Goal: Task Accomplishment & Management: Manage account settings

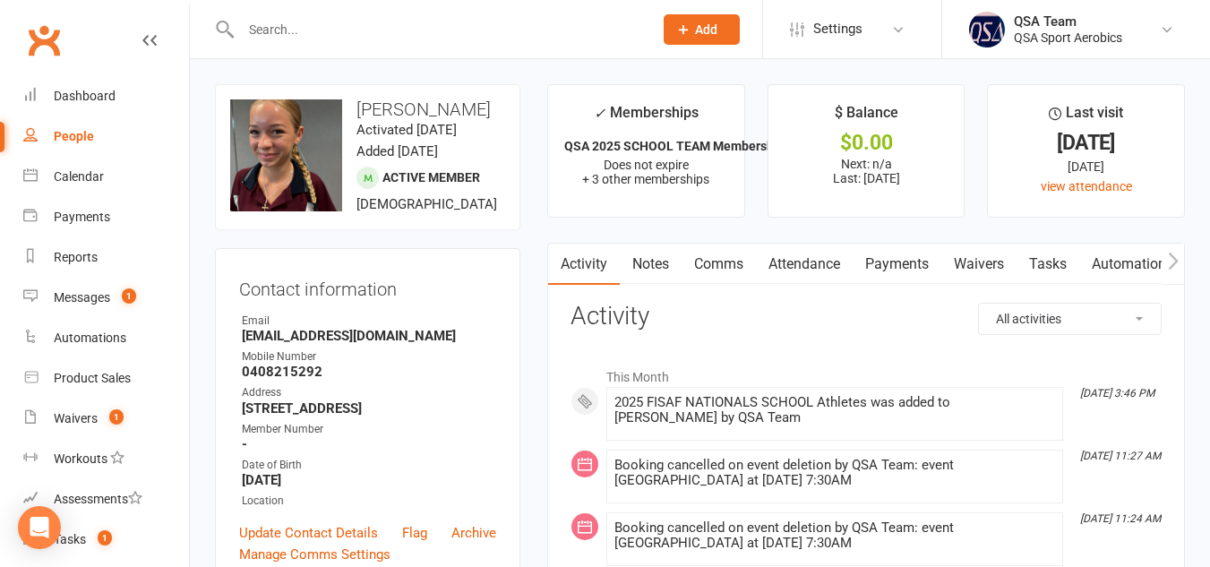
click at [334, 32] on input "text" at bounding box center [438, 29] width 405 height 25
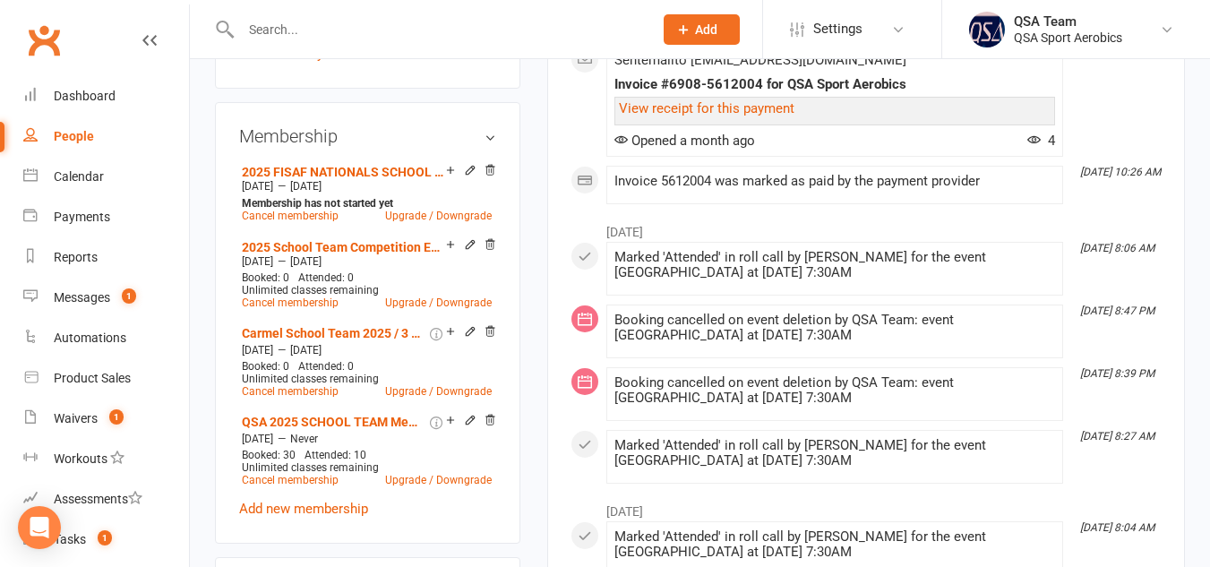
scroll to position [690, 0]
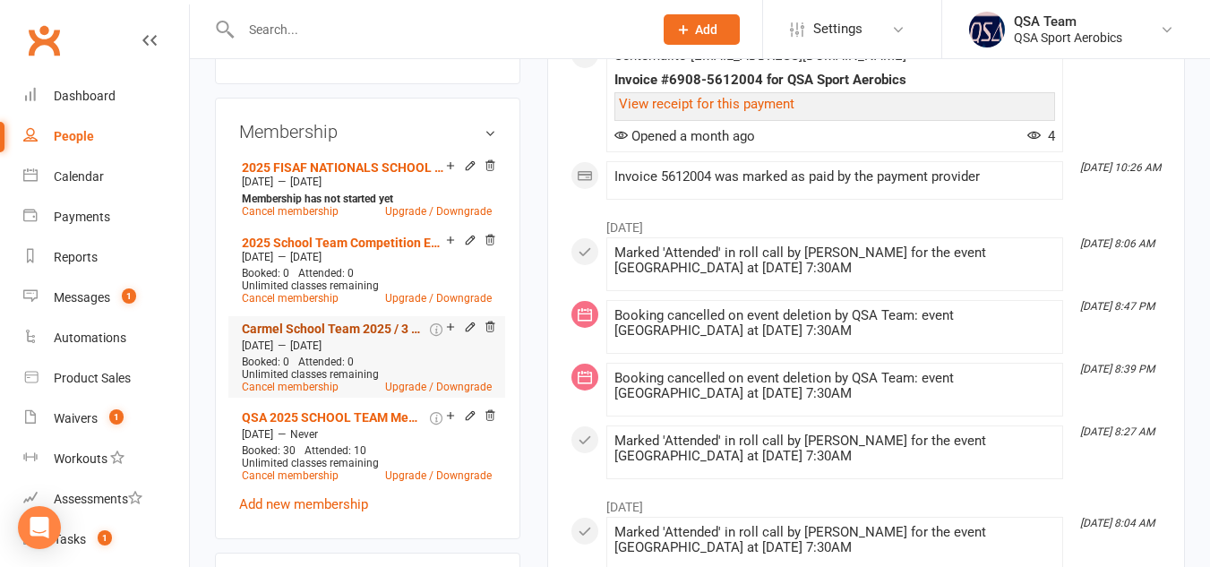
click at [340, 336] on link "Carmel School Team 2025 / 3 Terms" at bounding box center [334, 329] width 185 height 14
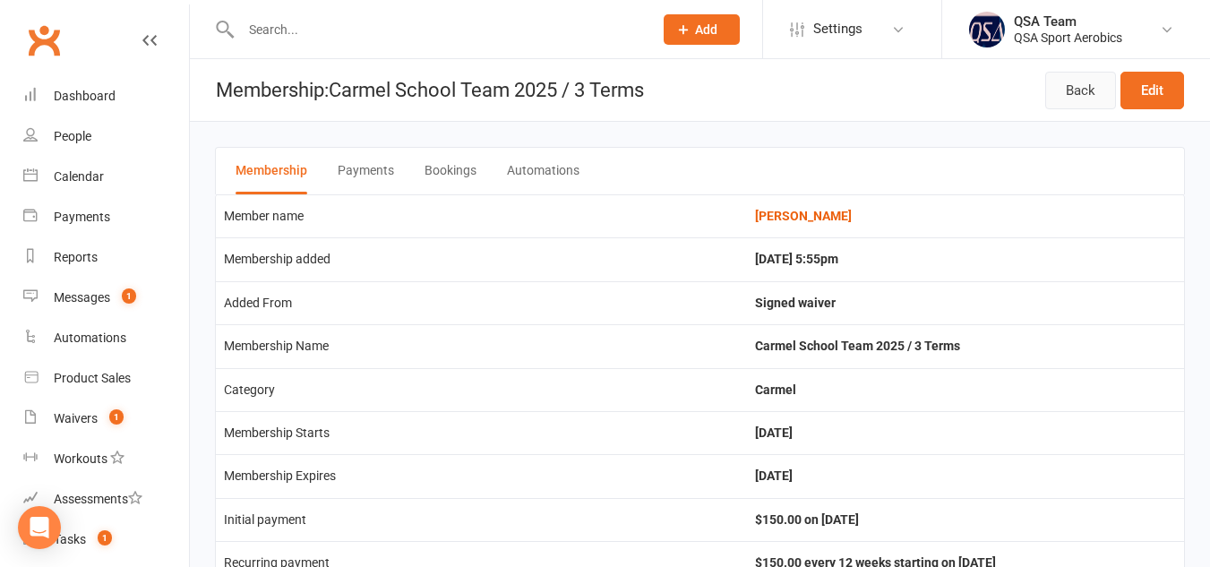
click at [1067, 88] on link "Back" at bounding box center [1080, 91] width 71 height 38
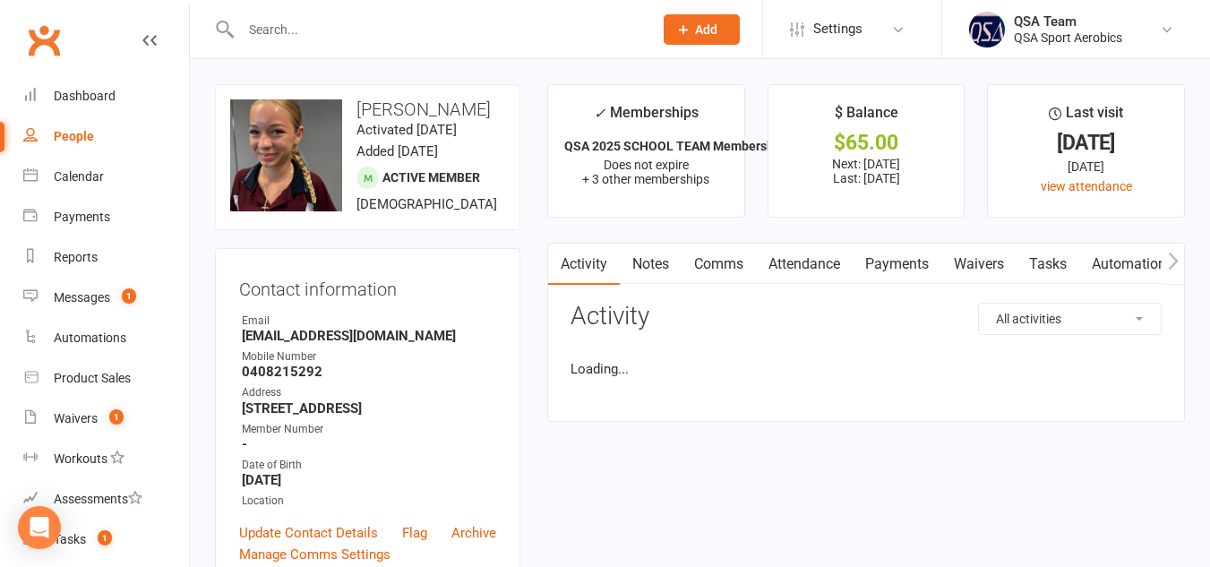
click at [898, 270] on link "Payments" at bounding box center [897, 264] width 89 height 41
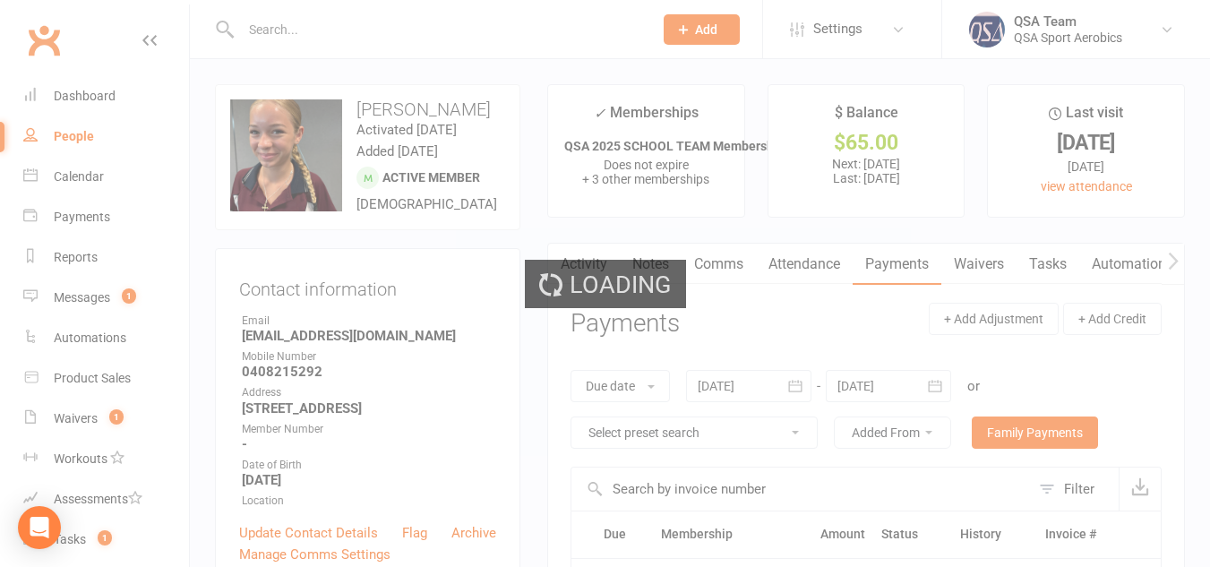
scroll to position [188, 0]
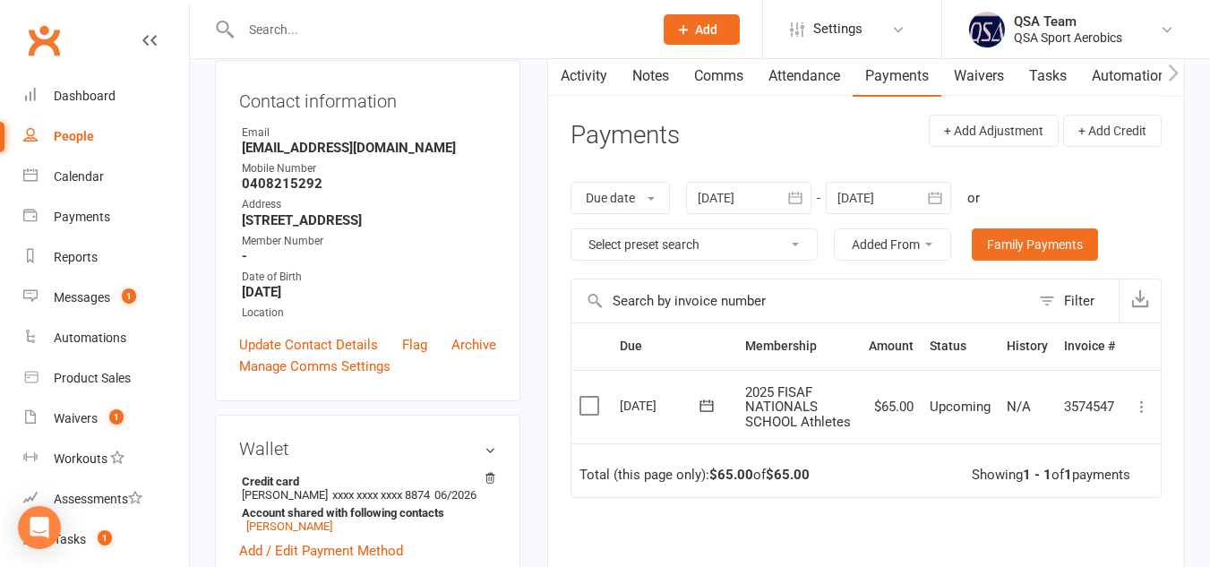
click at [794, 203] on icon "button" at bounding box center [794, 198] width 13 height 12
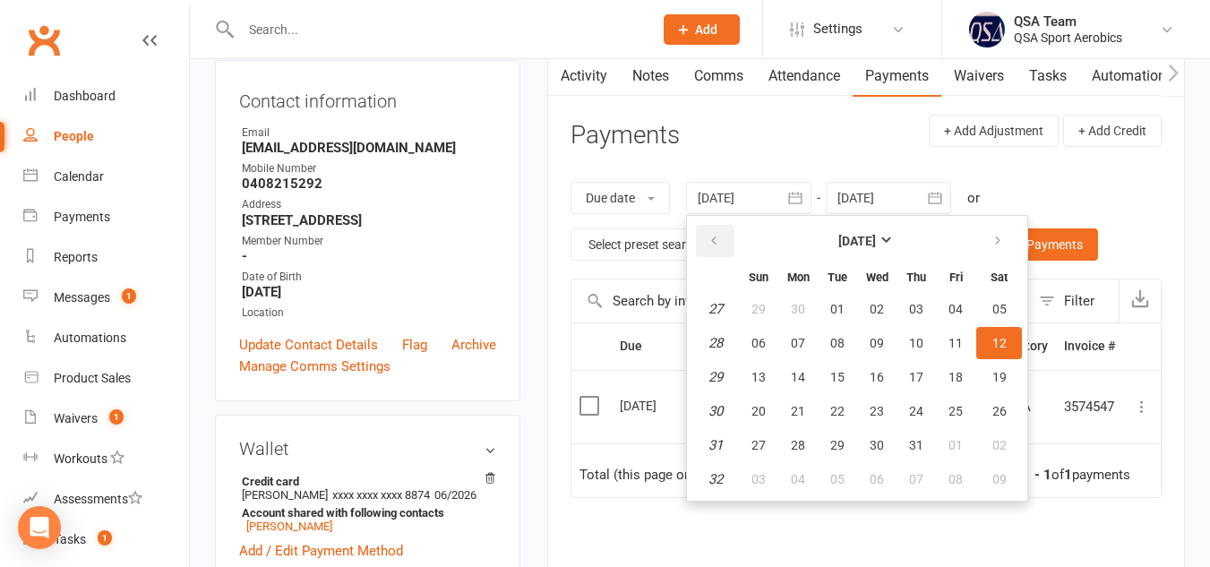
click at [700, 250] on button "button" at bounding box center [715, 241] width 39 height 32
click at [716, 239] on icon "button" at bounding box center [714, 241] width 13 height 14
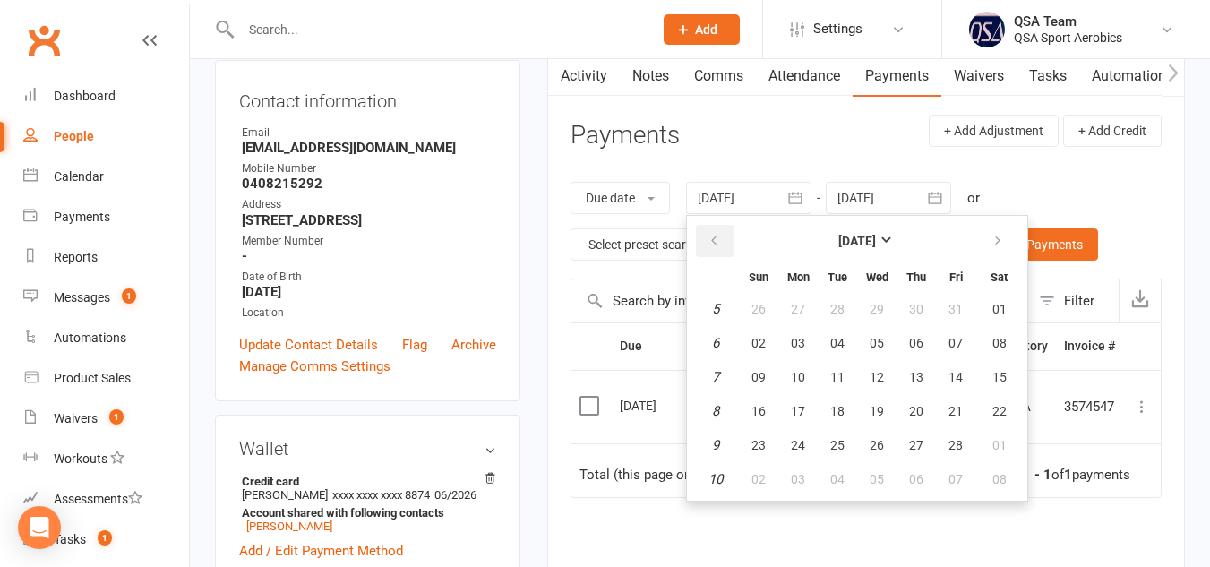
click at [716, 239] on icon "button" at bounding box center [714, 241] width 13 height 14
click at [792, 350] on button "06" at bounding box center [798, 343] width 38 height 32
type input "[DATE]"
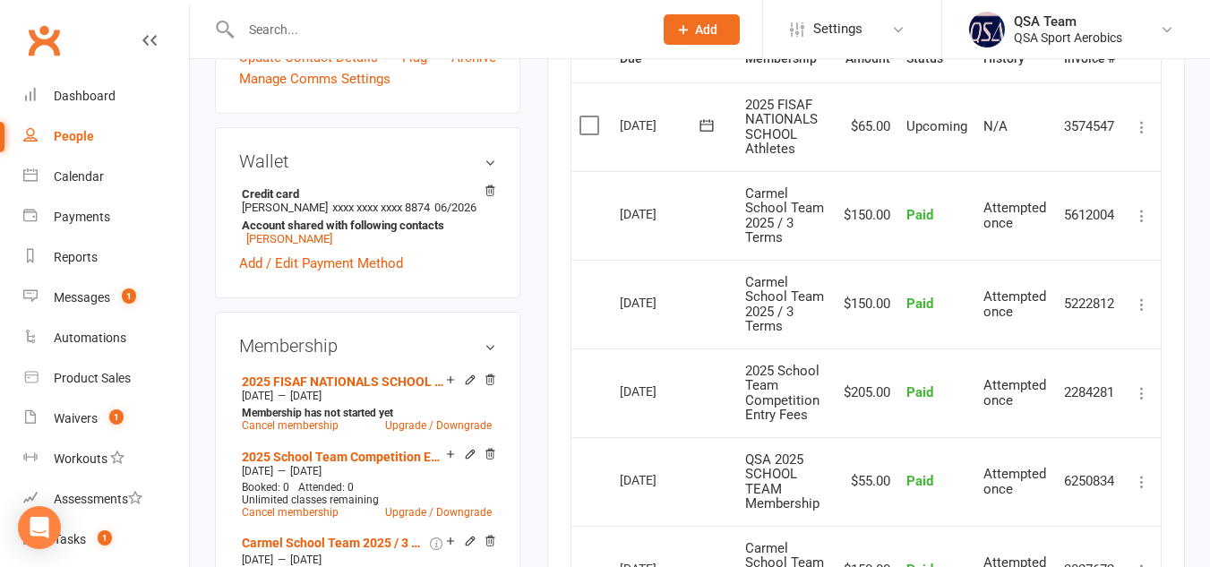
scroll to position [0, 0]
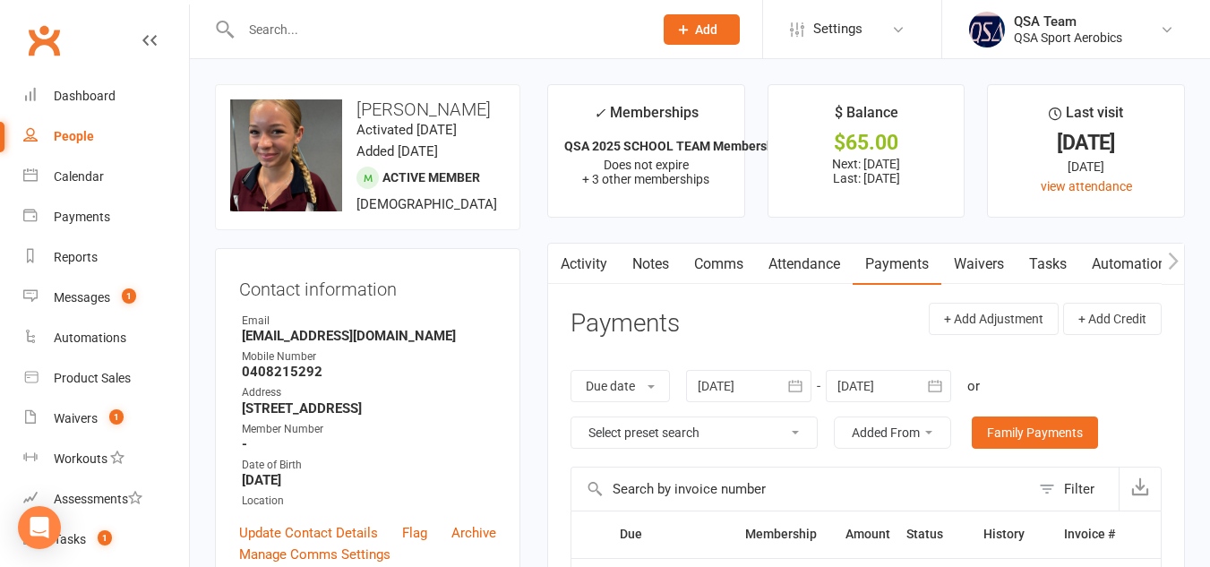
click at [68, 134] on div "People" at bounding box center [74, 136] width 40 height 14
select select "100"
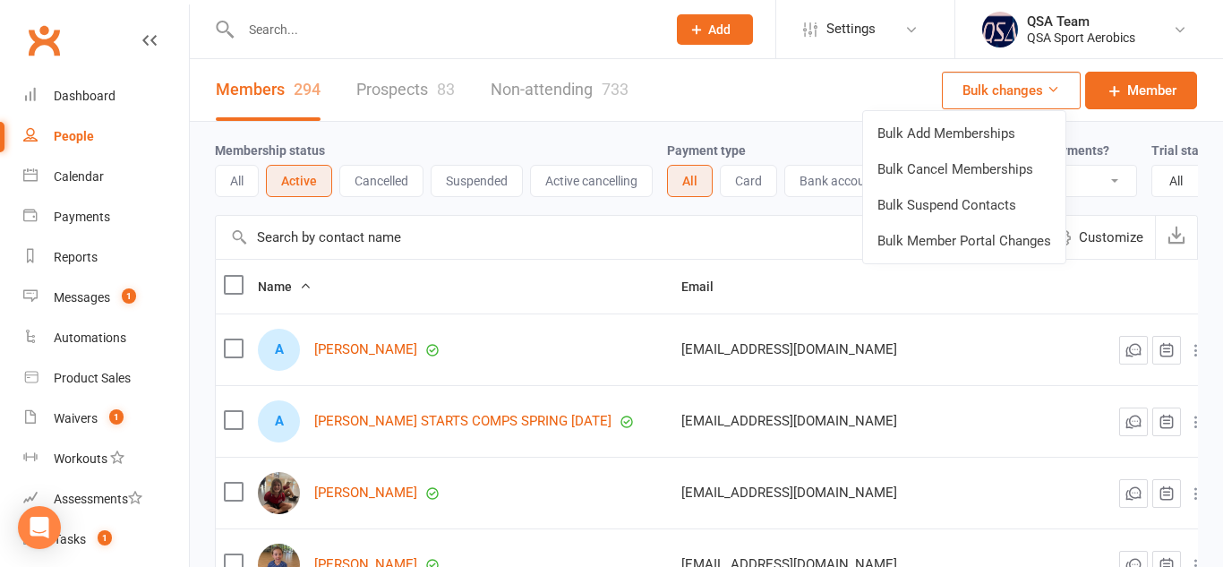
click at [1017, 86] on button "Bulk changes" at bounding box center [1011, 91] width 139 height 38
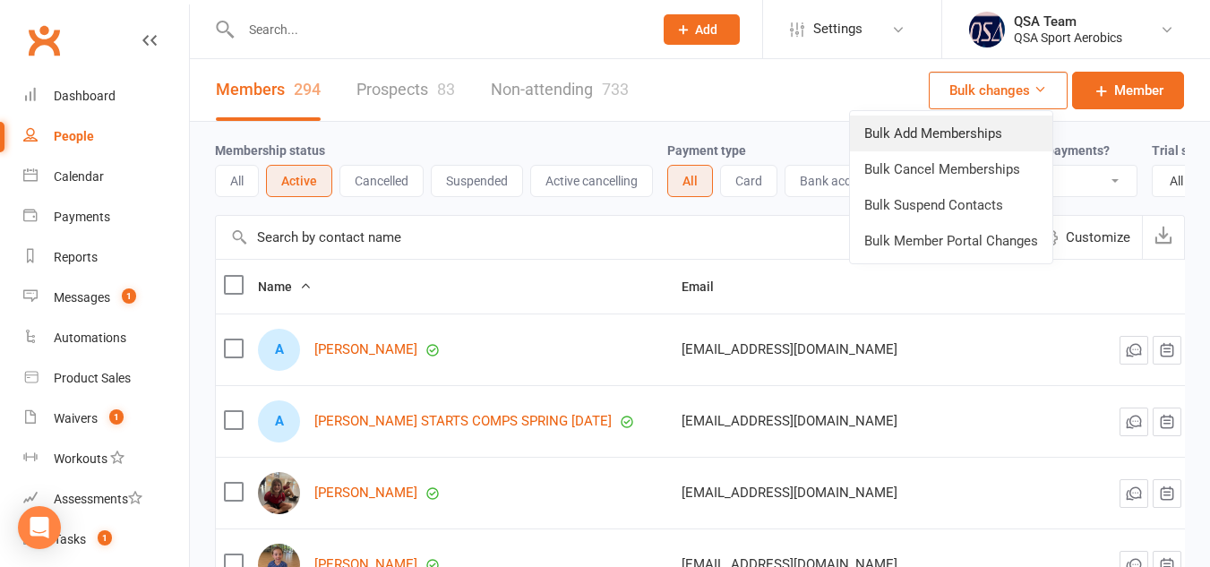
click at [949, 124] on link "Bulk Add Memberships" at bounding box center [951, 134] width 202 height 36
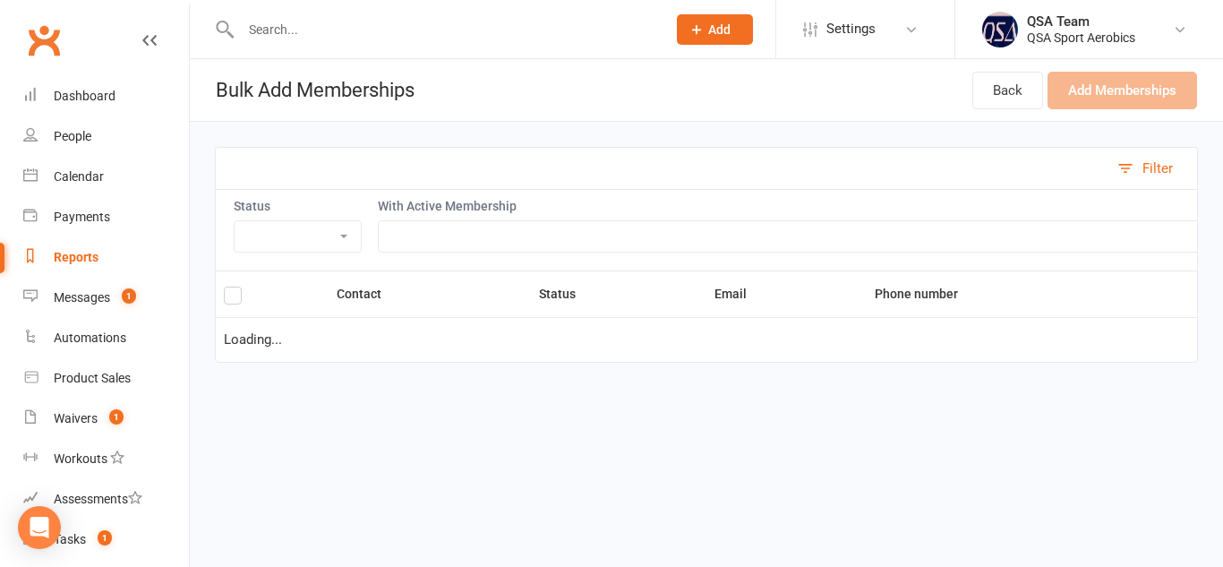
click at [350, 229] on select "Active Cancelled Not Attending" at bounding box center [298, 236] width 126 height 30
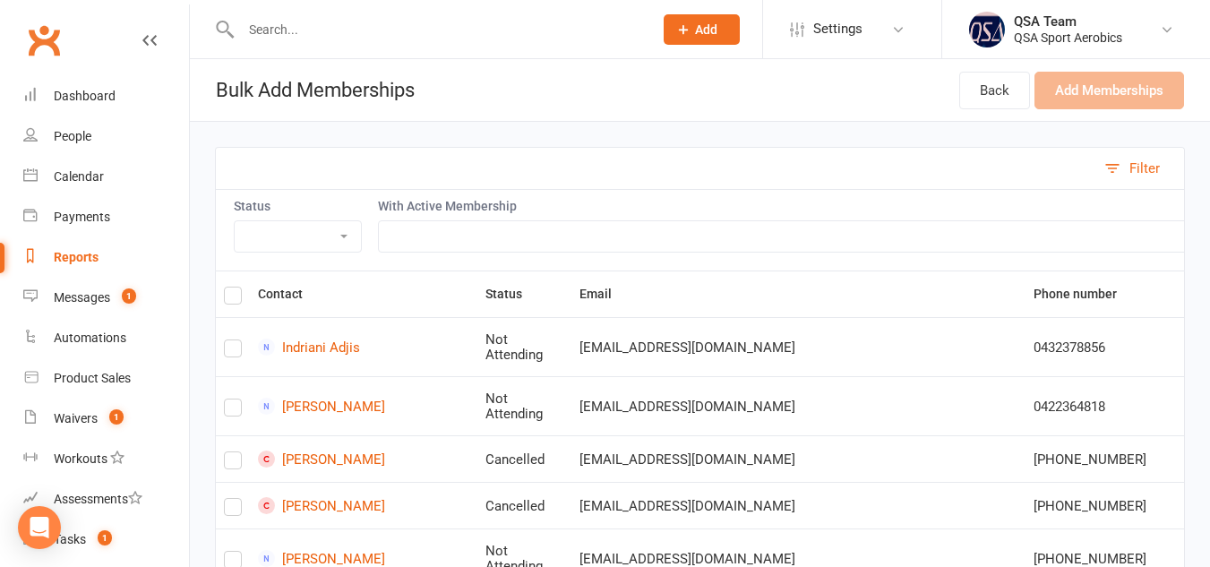
select select "Active"
click at [235, 221] on select "Active Cancelled Not Attending" at bounding box center [298, 236] width 126 height 30
click at [446, 235] on select "QSA Membership Thornlands School Team 2024 [GEOGRAPHIC_DATA] Team 2024 [GEOGRAP…" at bounding box center [933, 236] width 1109 height 30
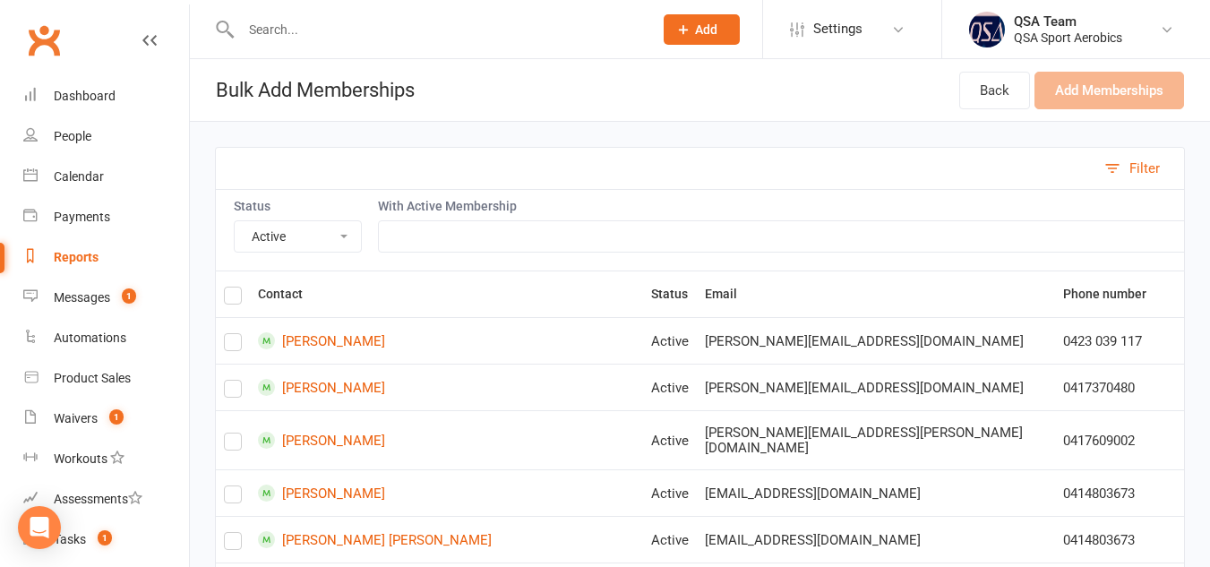
select select "52288"
click at [379, 221] on select "QSA Membership Thornlands School Team 2024 [GEOGRAPHIC_DATA] Team 2024 [GEOGRAP…" at bounding box center [933, 236] width 1109 height 30
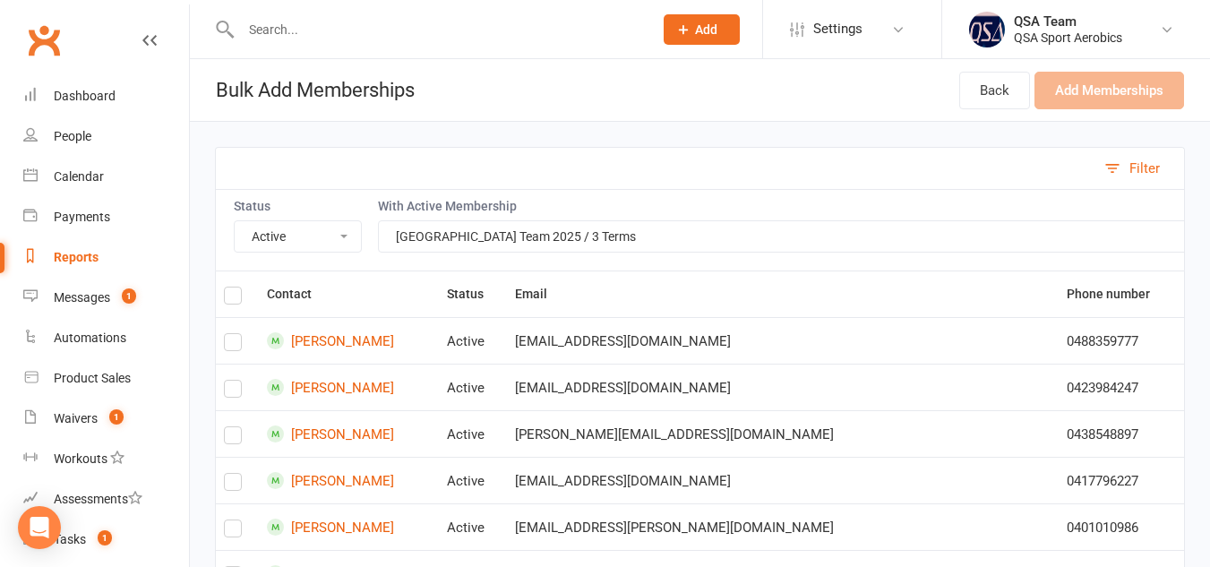
click at [343, 224] on select "Active Cancelled Not Attending" at bounding box center [298, 236] width 126 height 30
click at [235, 221] on select "Active Cancelled Not Attending" at bounding box center [298, 236] width 126 height 30
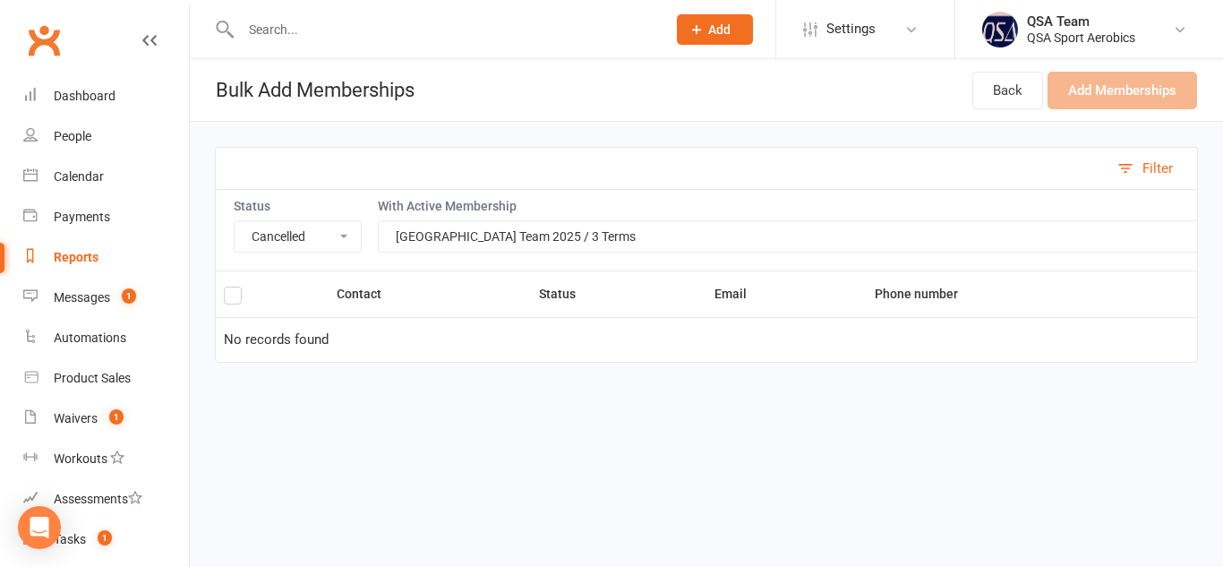
click at [345, 224] on select "Active Cancelled Not Attending" at bounding box center [298, 236] width 126 height 30
click at [235, 221] on select "Active Cancelled Not Attending" at bounding box center [298, 236] width 126 height 30
click at [344, 232] on select "Active Cancelled Not Attending" at bounding box center [298, 236] width 126 height 30
select select "Active"
click at [235, 221] on select "Active Cancelled Not Attending" at bounding box center [298, 236] width 126 height 30
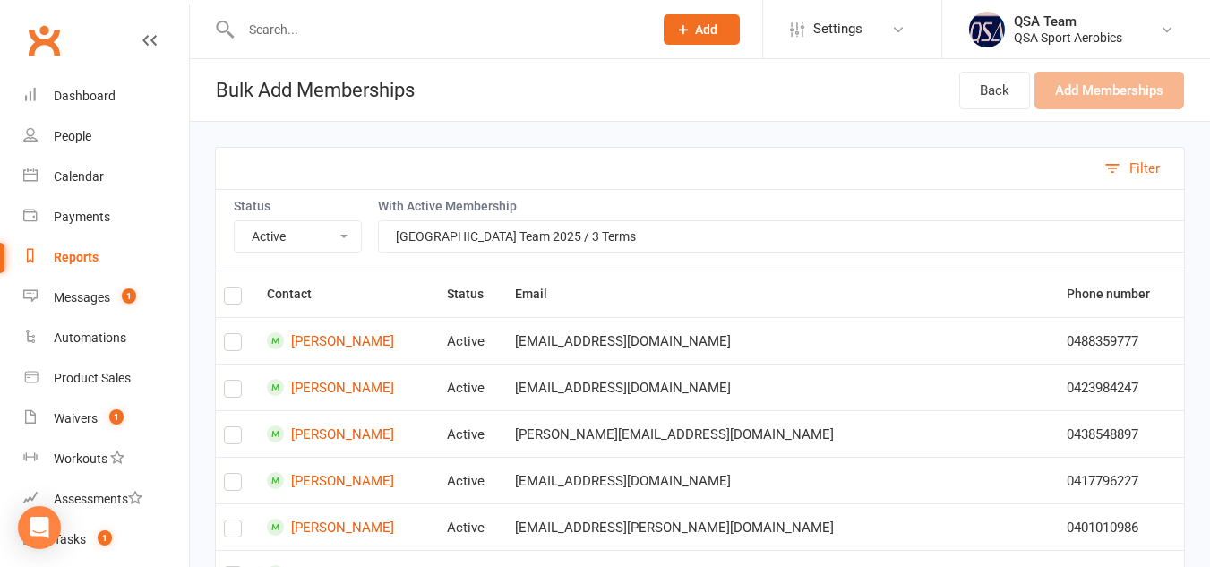
click at [348, 243] on select "Active Cancelled Not Attending" at bounding box center [298, 236] width 126 height 30
select select
click at [235, 221] on select "Active Cancelled Not Attending" at bounding box center [298, 236] width 126 height 30
click at [662, 225] on select "QSA Membership Thornlands School Team 2024 [GEOGRAPHIC_DATA] Team 2024 [GEOGRAP…" at bounding box center [933, 236] width 1109 height 30
select select "34697"
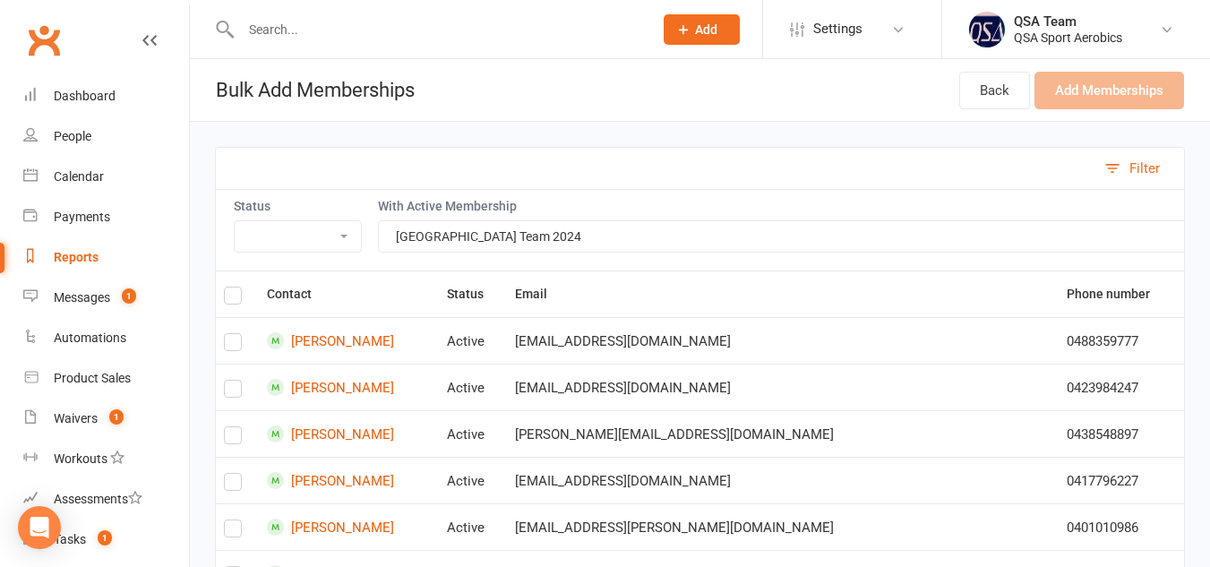
click at [379, 221] on select "QSA Membership Thornlands School Team 2024 [GEOGRAPHIC_DATA] Team 2024 [GEOGRAP…" at bounding box center [933, 236] width 1109 height 30
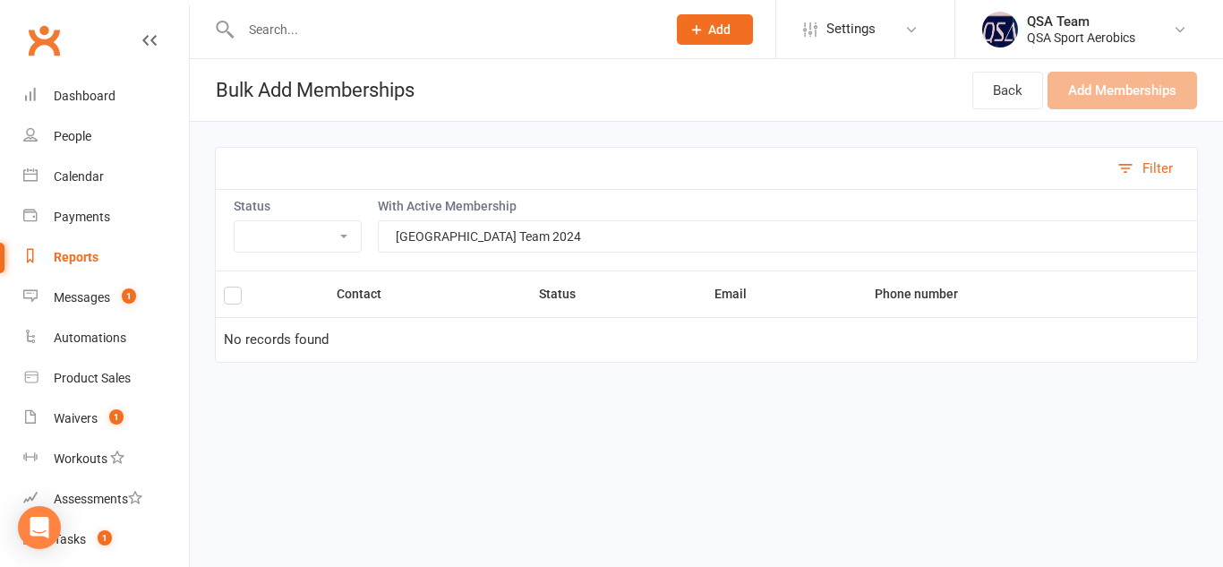
click at [344, 224] on select "Active Cancelled Not Attending" at bounding box center [298, 236] width 126 height 30
click at [235, 221] on select "Active Cancelled Not Attending" at bounding box center [298, 236] width 126 height 30
click at [340, 237] on select "Active Cancelled Not Attending" at bounding box center [298, 236] width 126 height 30
click at [235, 221] on select "Active Cancelled Not Attending" at bounding box center [298, 236] width 126 height 30
click at [339, 241] on select "Active Cancelled Not Attending" at bounding box center [298, 236] width 126 height 30
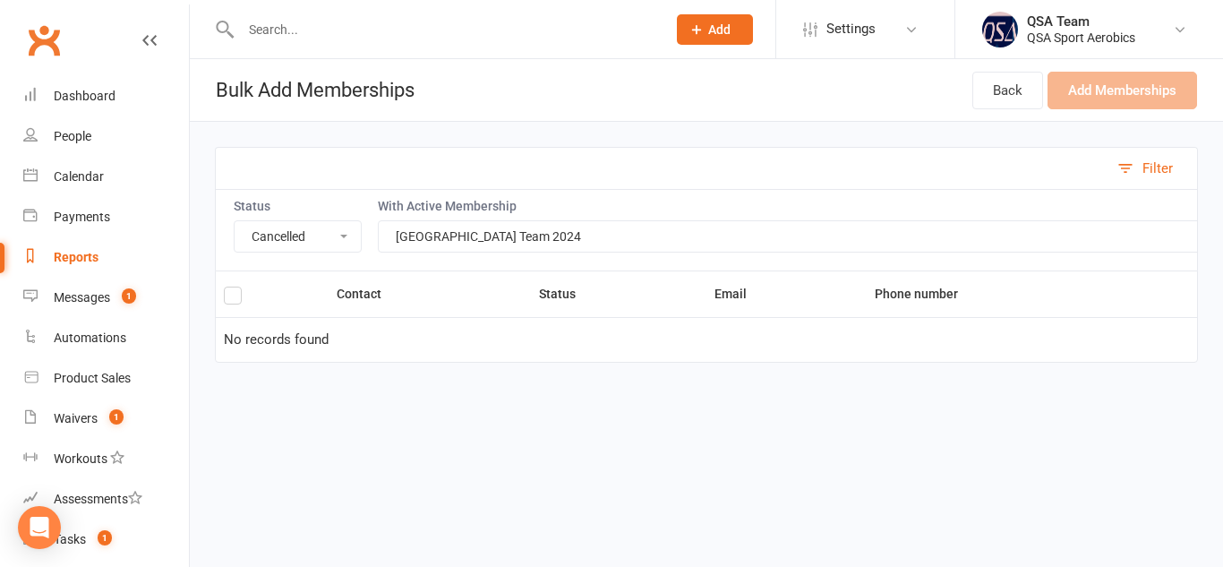
select select "Not Attending"
click at [235, 221] on select "Active Cancelled Not Attending" at bounding box center [298, 236] width 126 height 30
click at [347, 236] on select "Active Cancelled Not Attending" at bounding box center [298, 236] width 126 height 30
click at [235, 221] on select "Active Cancelled Not Attending" at bounding box center [298, 236] width 126 height 30
click at [347, 232] on select "Active Cancelled Not Attending" at bounding box center [298, 236] width 126 height 30
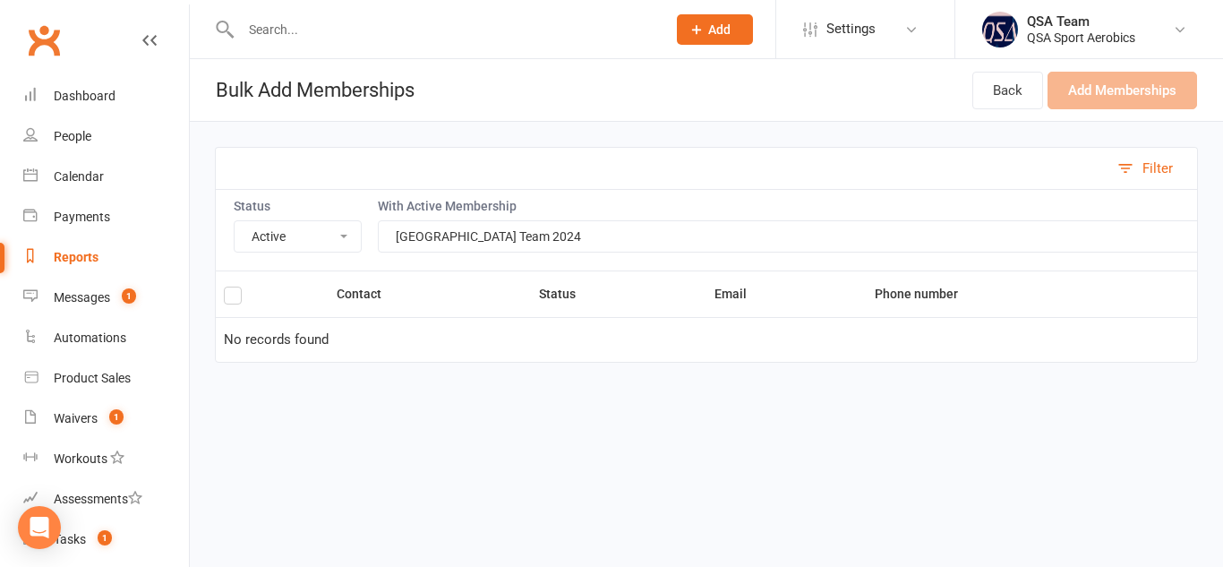
click at [235, 221] on select "Active Cancelled Not Attending" at bounding box center [298, 236] width 126 height 30
click at [345, 239] on select "Active Cancelled Not Attending" at bounding box center [298, 236] width 126 height 30
select select "Cancelled"
click at [235, 221] on select "Active Cancelled Not Attending" at bounding box center [298, 236] width 126 height 30
click at [348, 228] on select "Active Cancelled Not Attending" at bounding box center [298, 236] width 126 height 30
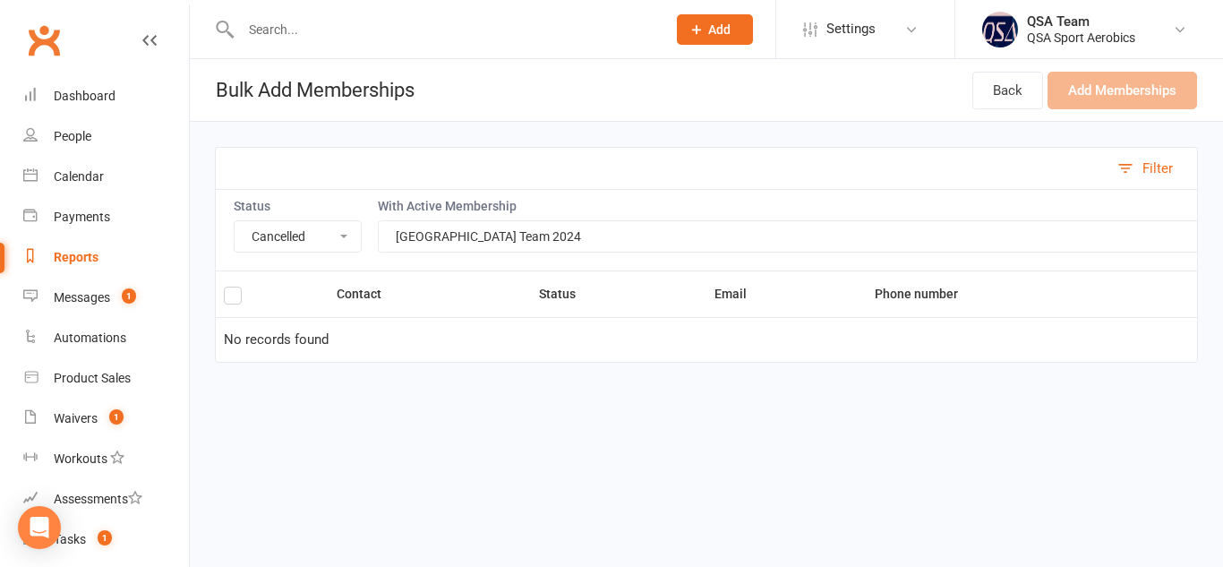
select select
click at [235, 221] on select "Active Cancelled Not Attending" at bounding box center [298, 236] width 126 height 30
click at [777, 236] on select "QSA Membership Thornlands School Team 2024 [GEOGRAPHIC_DATA] Team 2024 [GEOGRAP…" at bounding box center [933, 236] width 1109 height 30
click at [1009, 82] on link "Back" at bounding box center [1008, 91] width 71 height 38
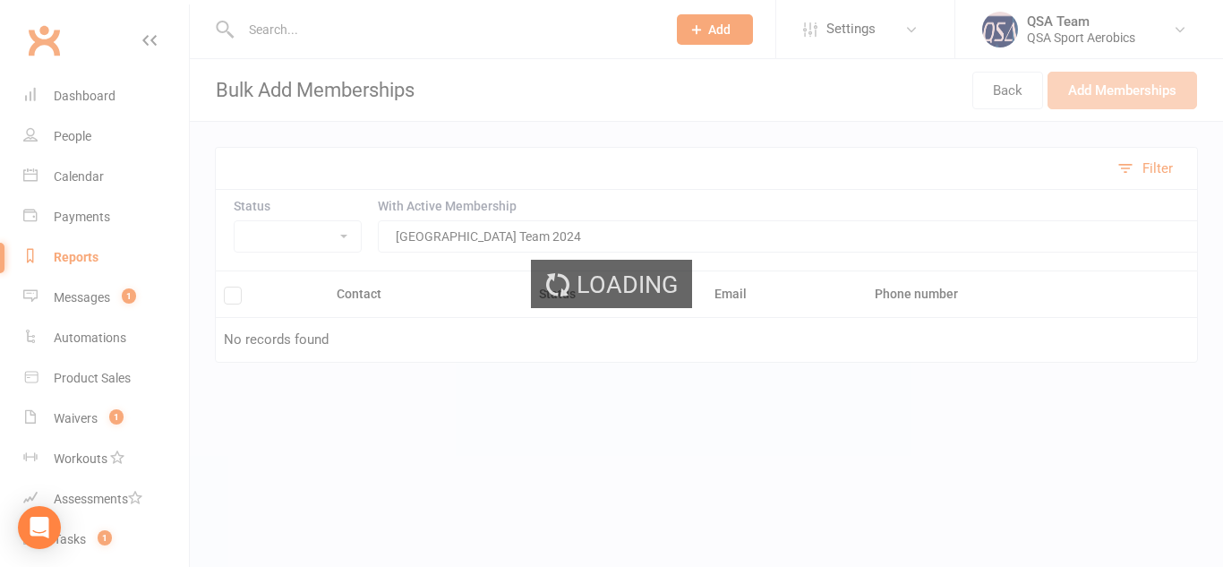
select select "100"
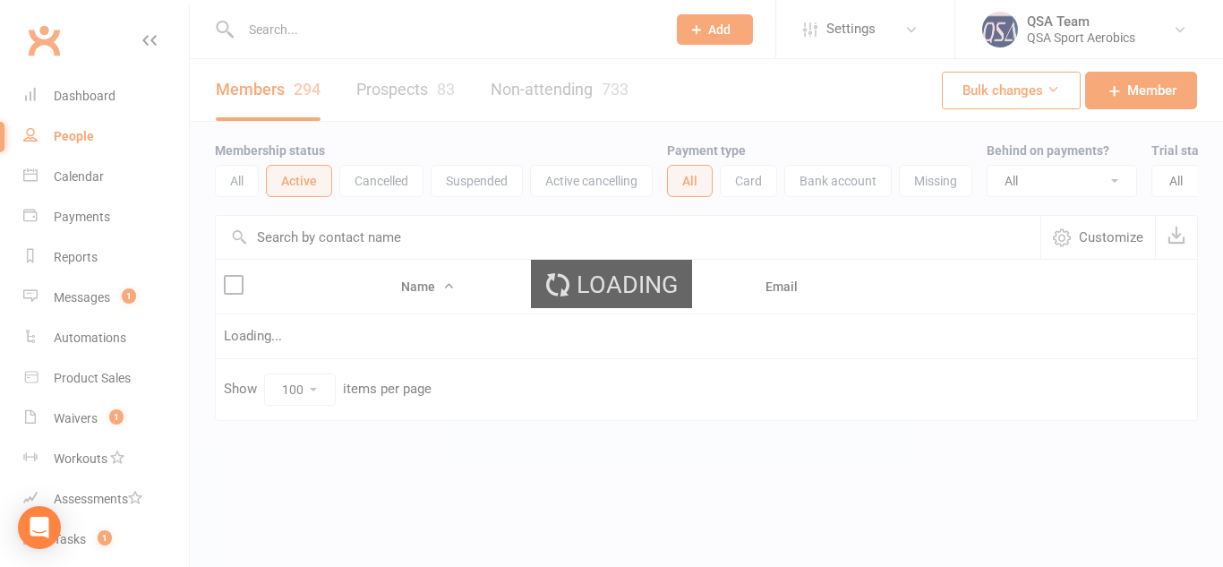
click at [359, 31] on input "text" at bounding box center [445, 29] width 418 height 25
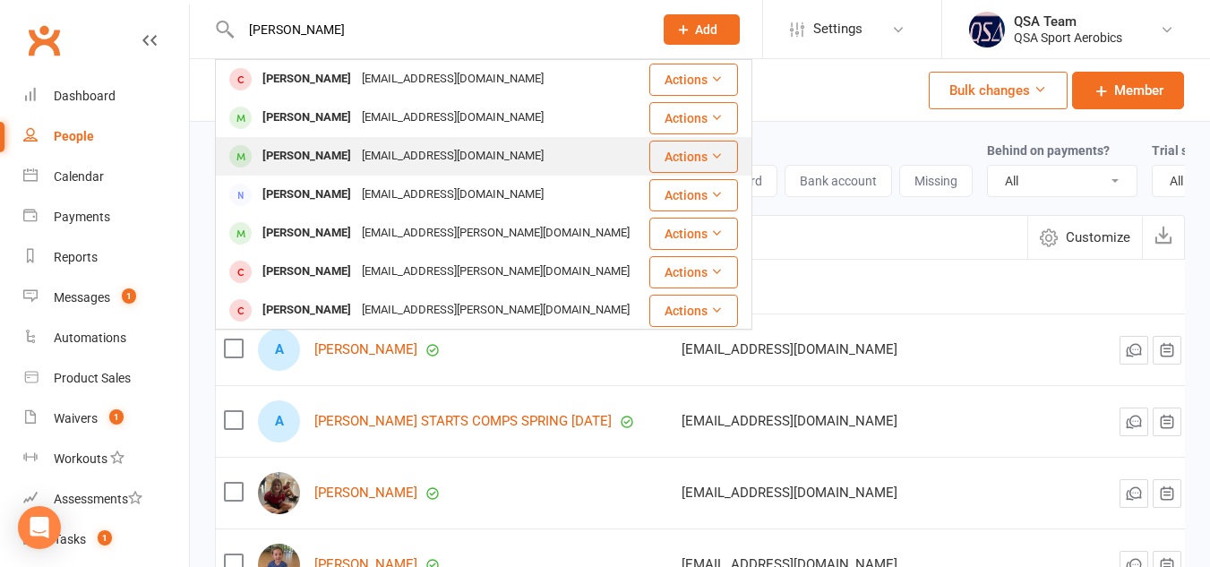
type input "[PERSON_NAME]"
click at [444, 144] on div "[EMAIL_ADDRESS][DOMAIN_NAME]" at bounding box center [452, 156] width 193 height 26
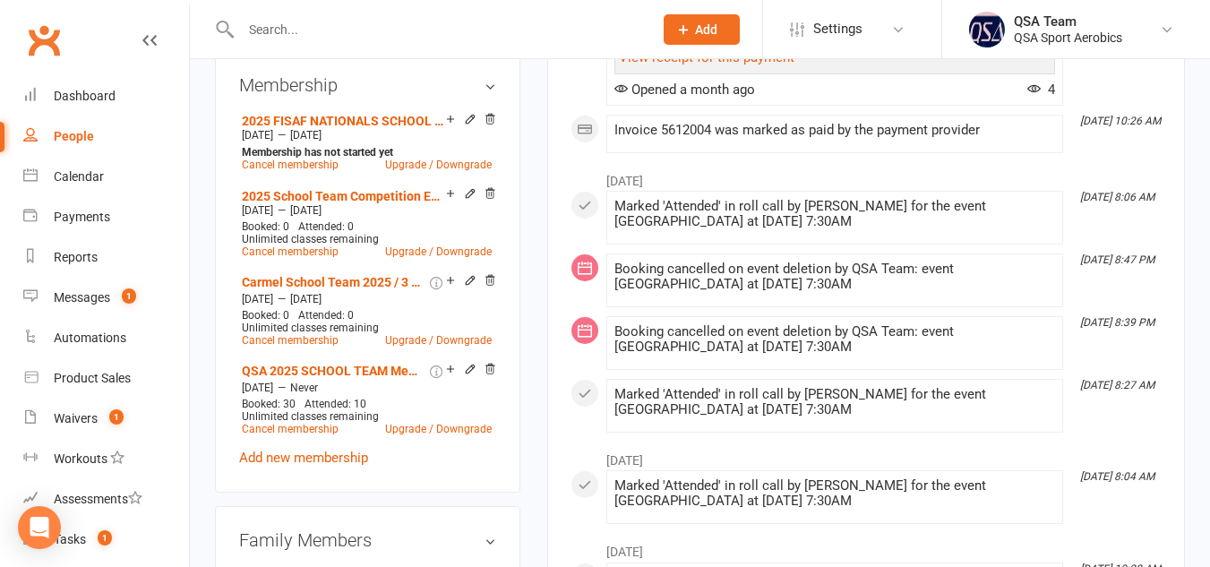
scroll to position [737, 0]
click at [301, 288] on link "Carmel School Team 2025 / 3 Terms" at bounding box center [334, 281] width 185 height 14
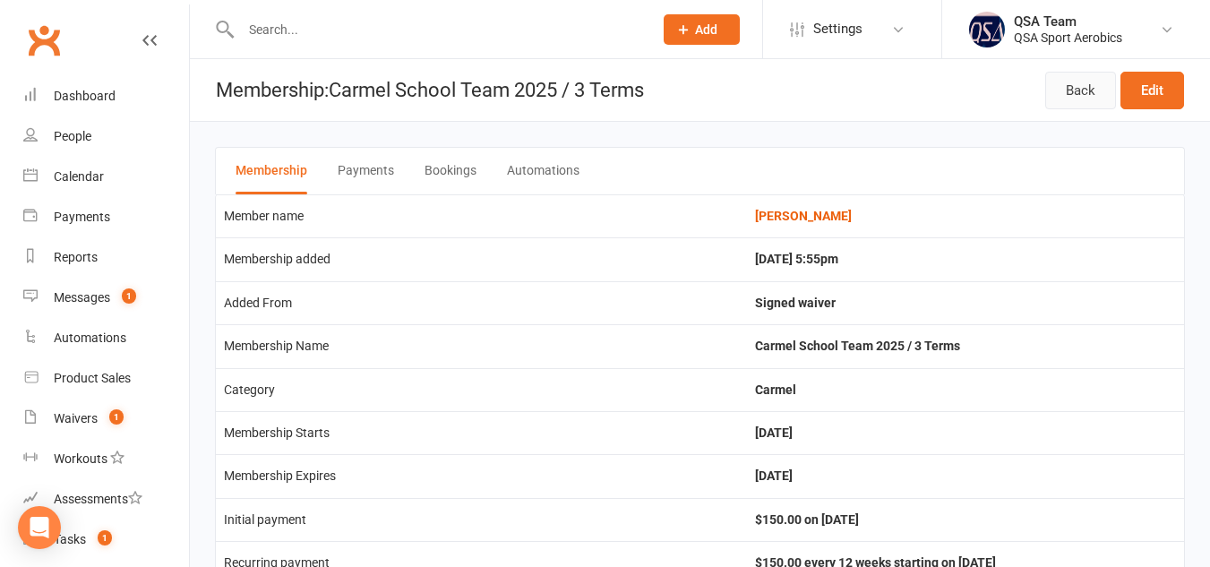
click at [1061, 80] on link "Back" at bounding box center [1080, 91] width 71 height 38
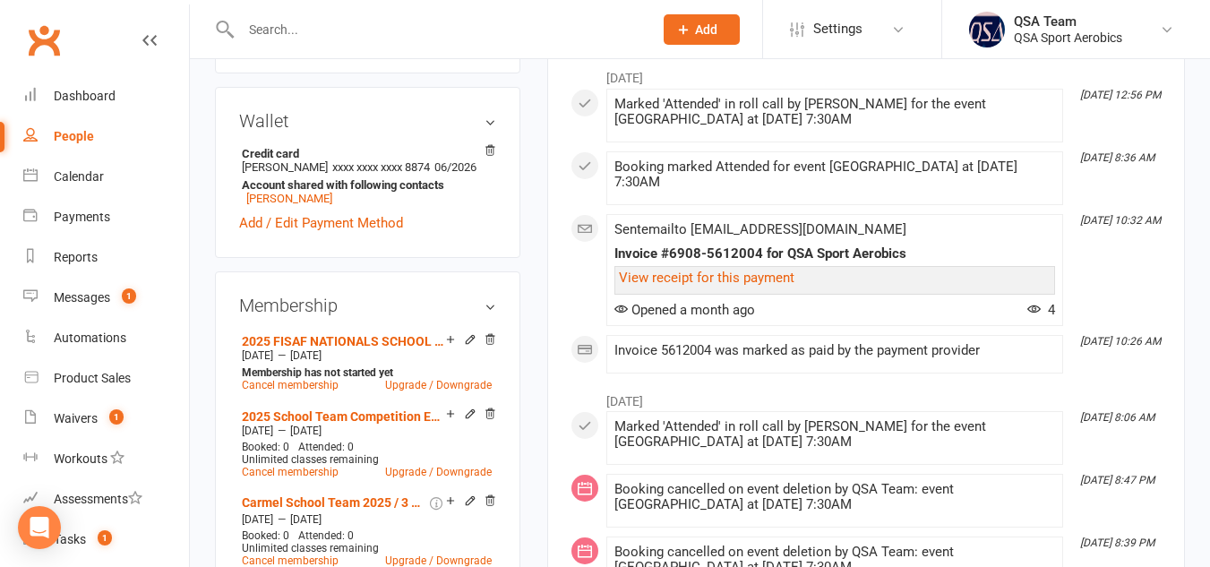
scroll to position [575, 0]
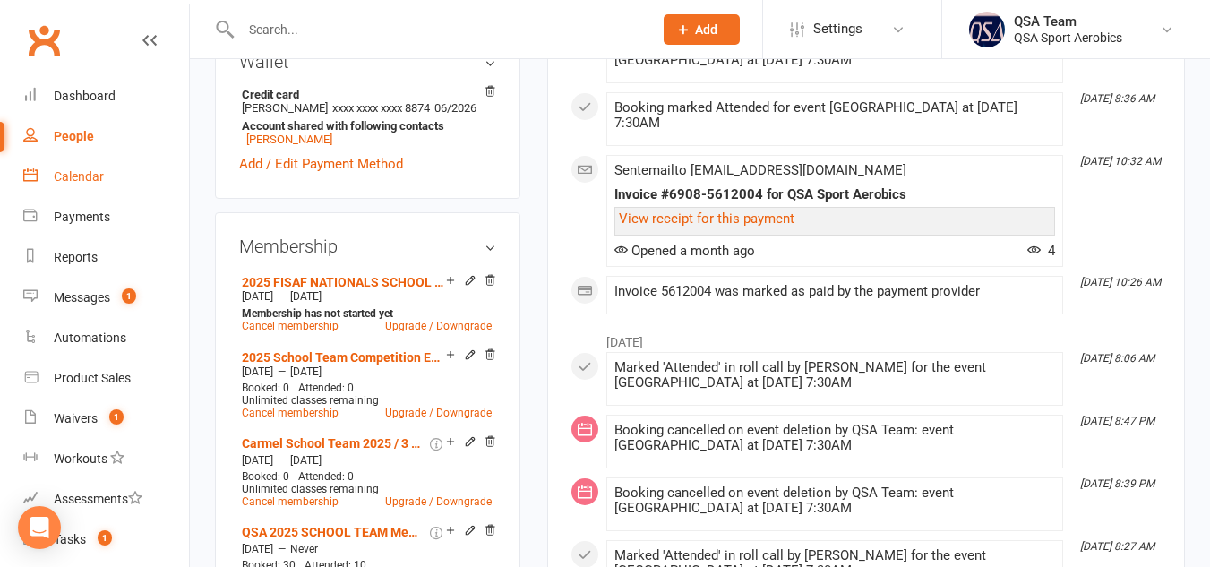
click at [80, 173] on div "Calendar" at bounding box center [79, 176] width 50 height 14
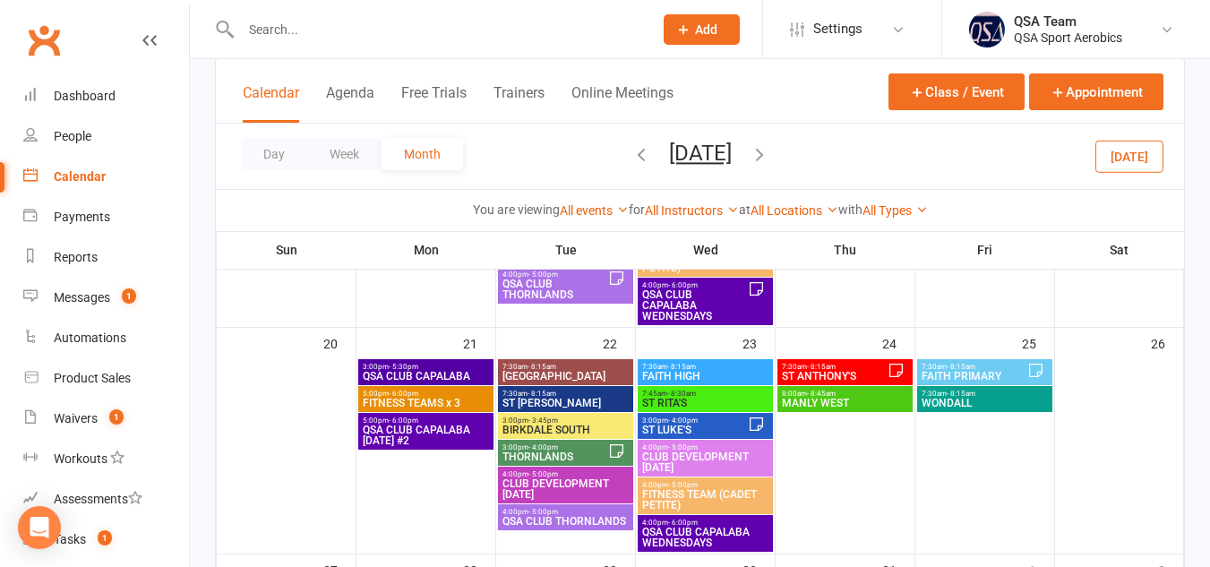
scroll to position [577, 0]
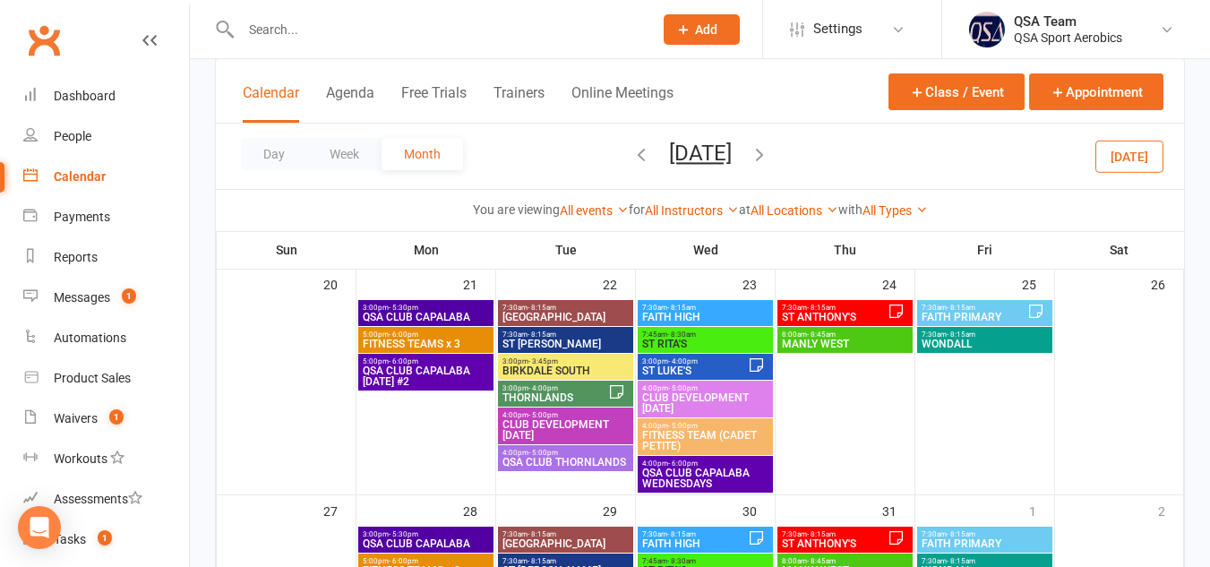
click at [528, 308] on span "- 8:15am" at bounding box center [542, 308] width 29 height 8
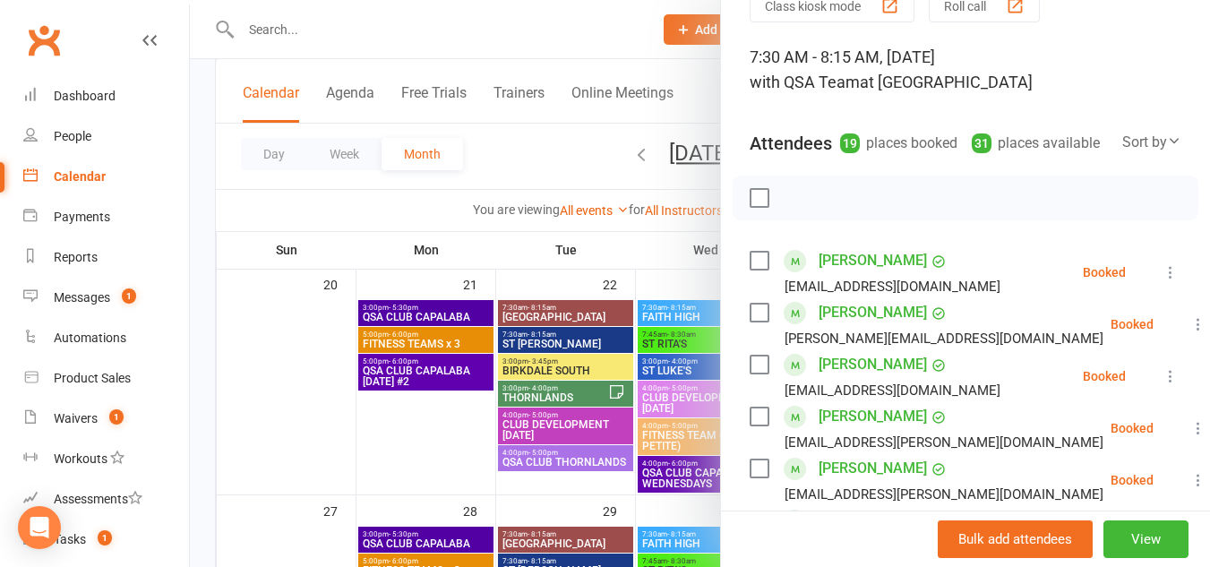
scroll to position [0, 0]
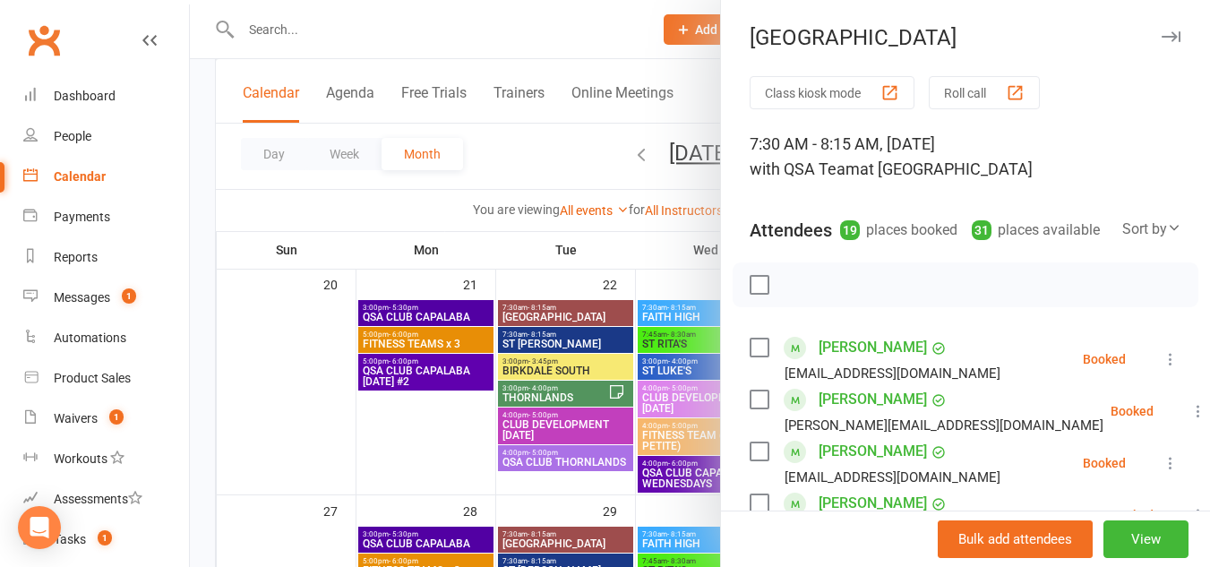
click at [1162, 37] on icon "button" at bounding box center [1171, 36] width 19 height 11
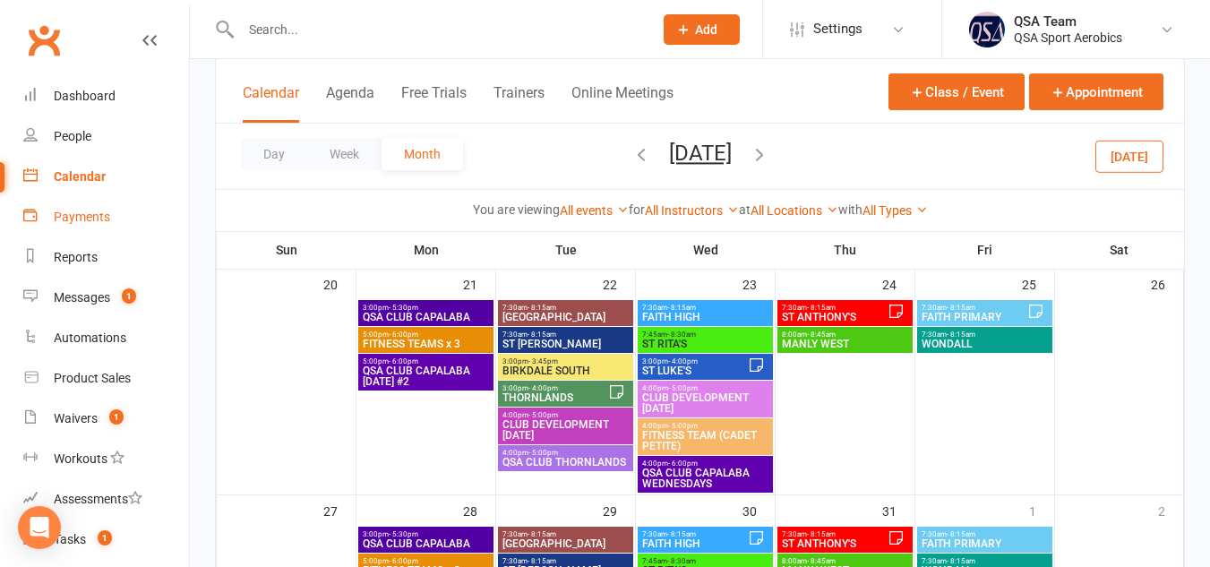
click at [87, 223] on div "Payments" at bounding box center [82, 217] width 56 height 14
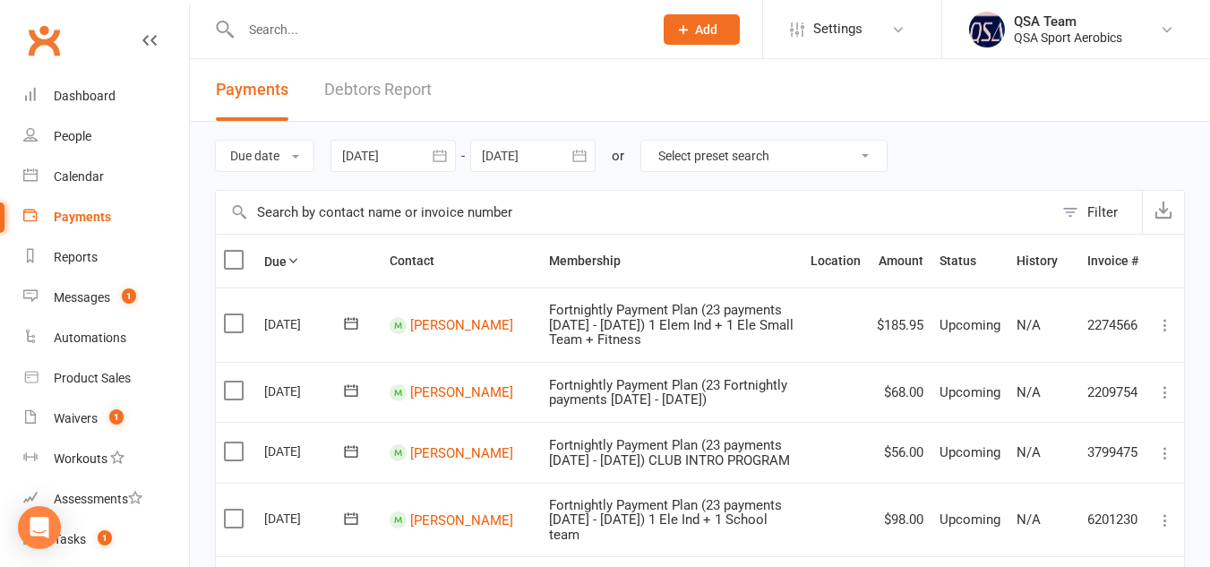
click at [444, 159] on icon "button" at bounding box center [440, 156] width 18 height 18
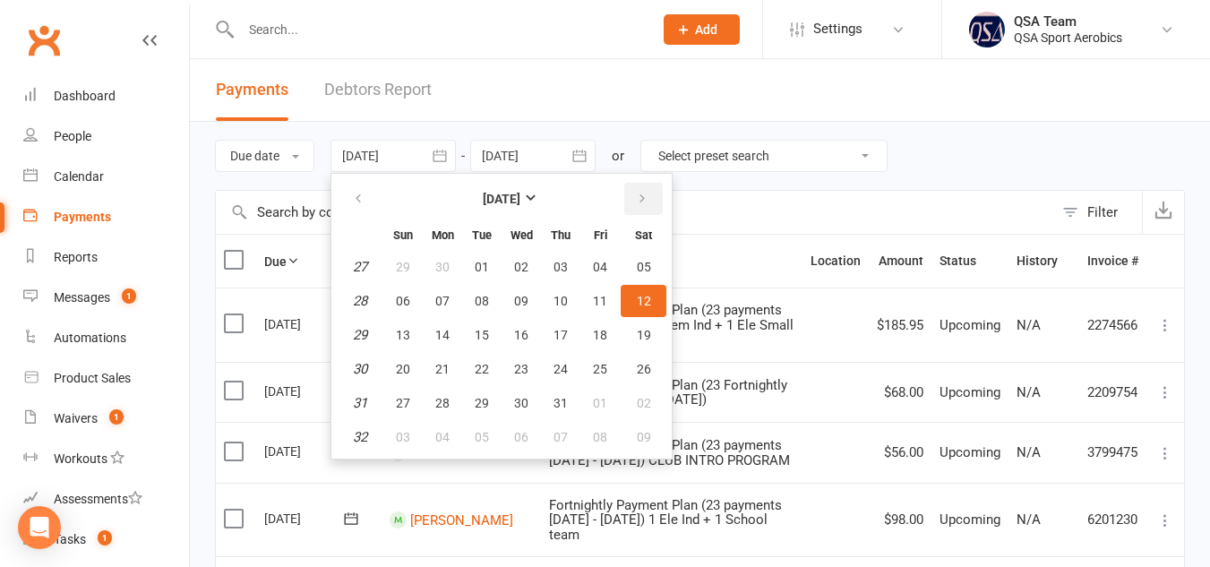
click at [640, 195] on icon "button" at bounding box center [642, 199] width 13 height 14
click at [519, 332] on span "13" at bounding box center [521, 335] width 14 height 14
type input "[DATE]"
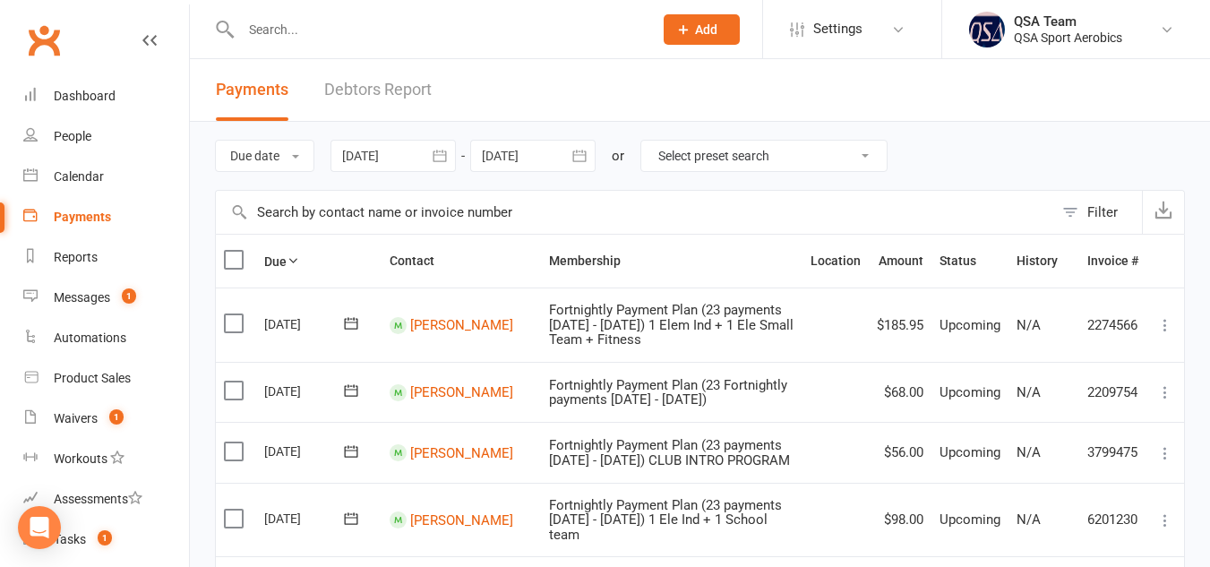
click at [586, 155] on icon "button" at bounding box center [578, 156] width 13 height 12
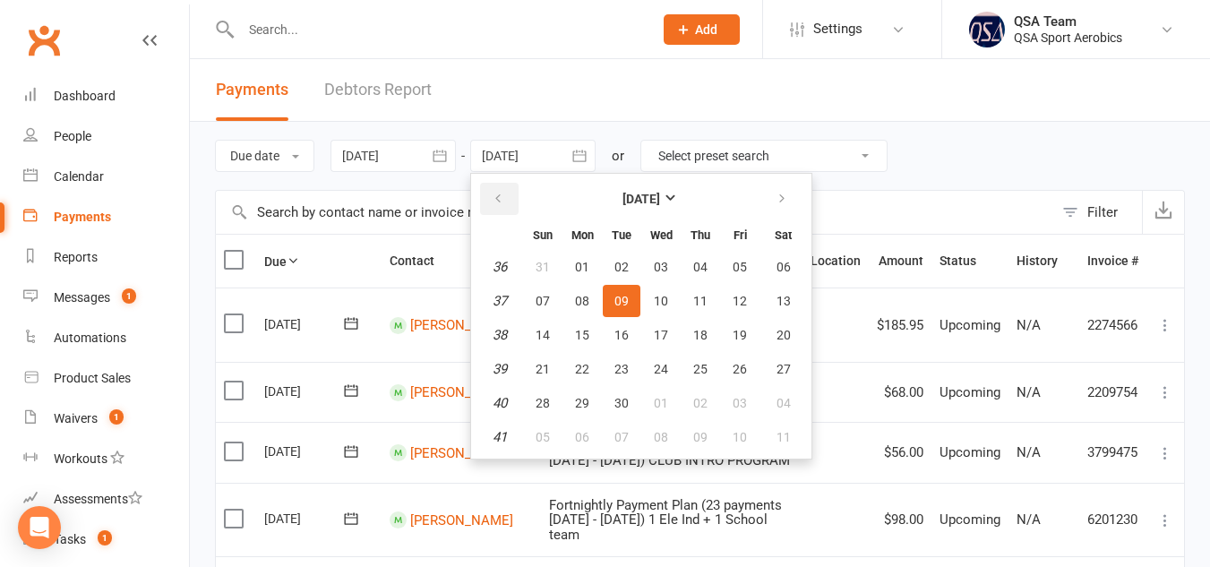
click at [495, 193] on icon "button" at bounding box center [498, 199] width 13 height 14
click at [702, 332] on span "14" at bounding box center [700, 335] width 14 height 14
type input "[DATE]"
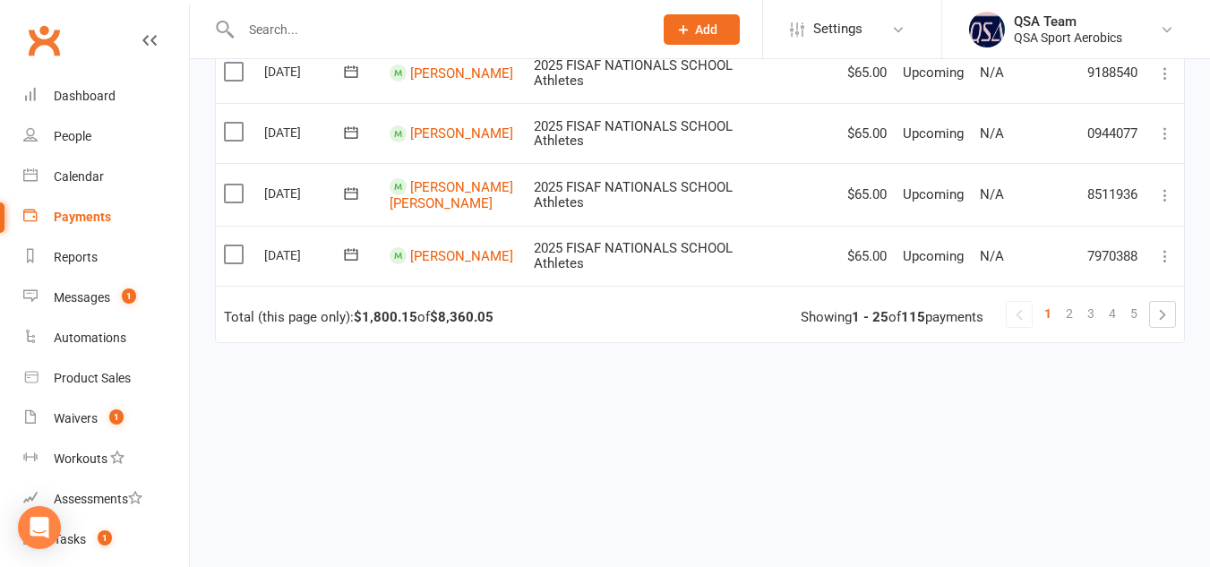
scroll to position [1628, 0]
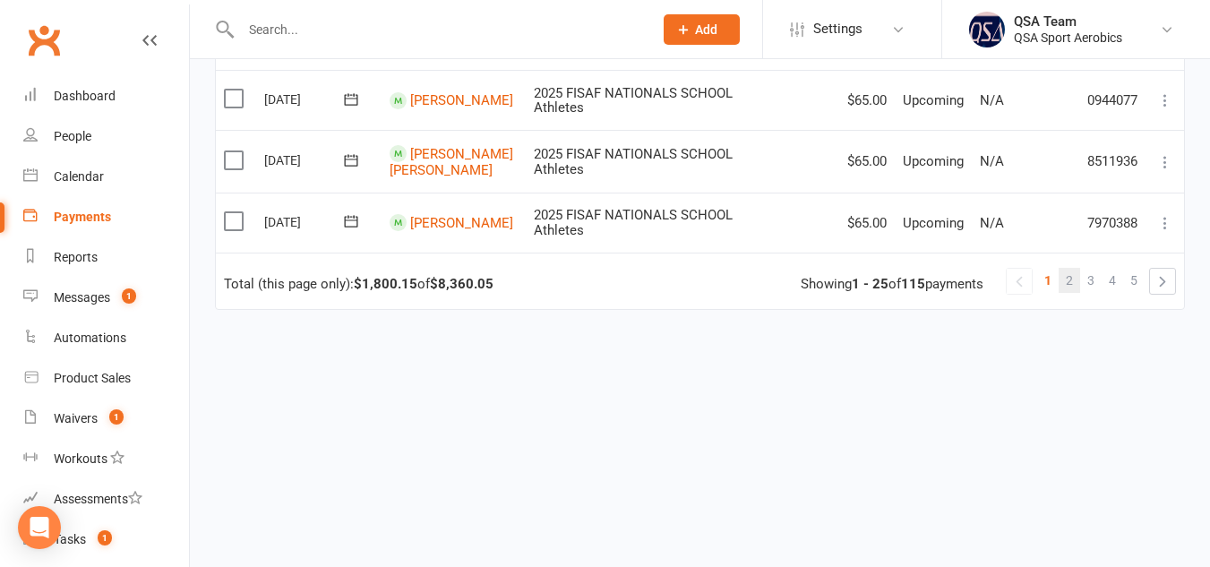
click at [1071, 281] on span "2" at bounding box center [1069, 280] width 7 height 25
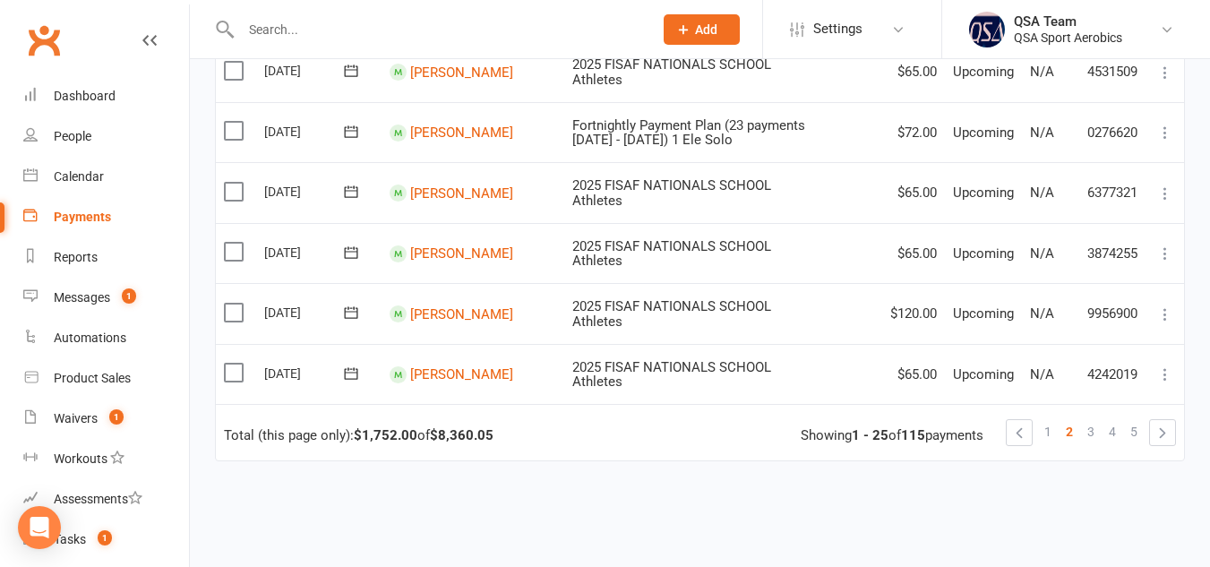
scroll to position [1553, 0]
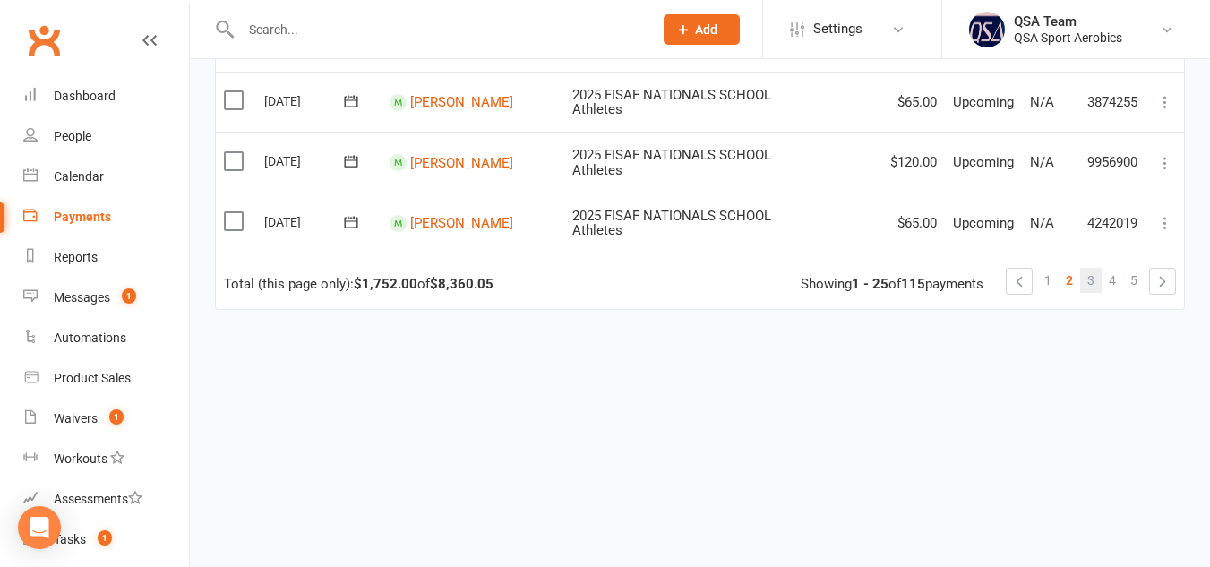
click at [1096, 270] on link "3" at bounding box center [1090, 280] width 21 height 25
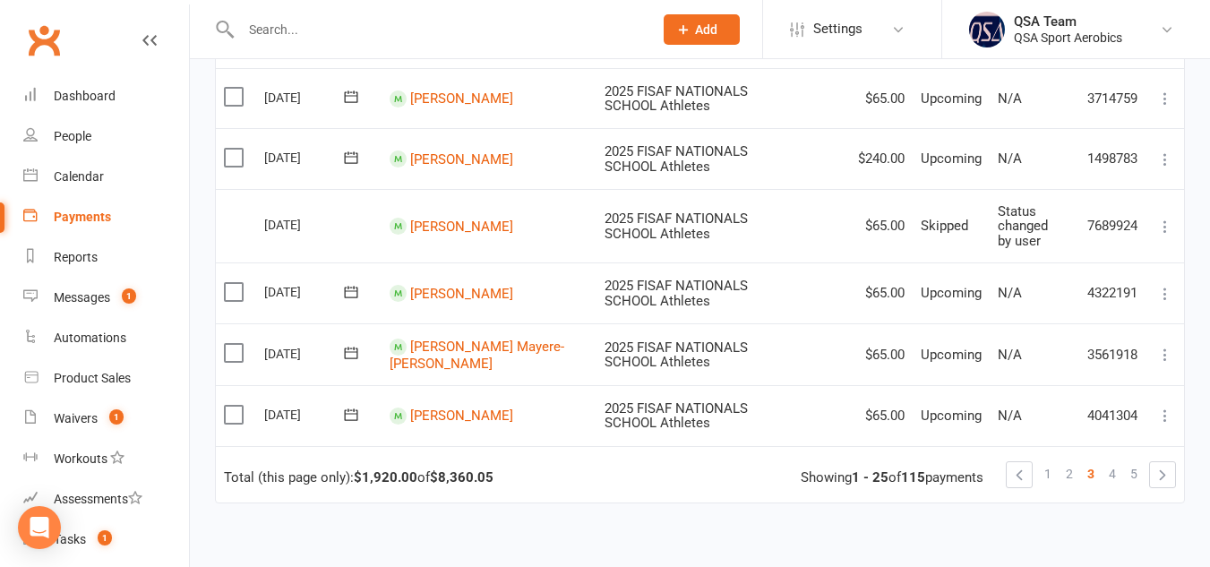
scroll to position [1563, 0]
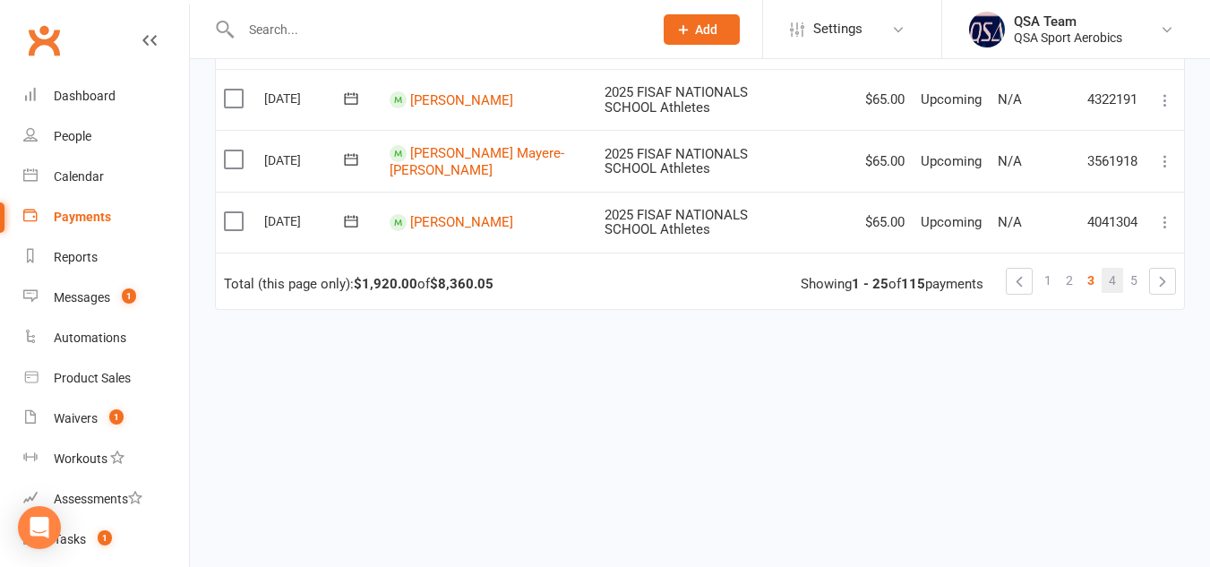
click at [1114, 281] on span "4" at bounding box center [1112, 280] width 7 height 25
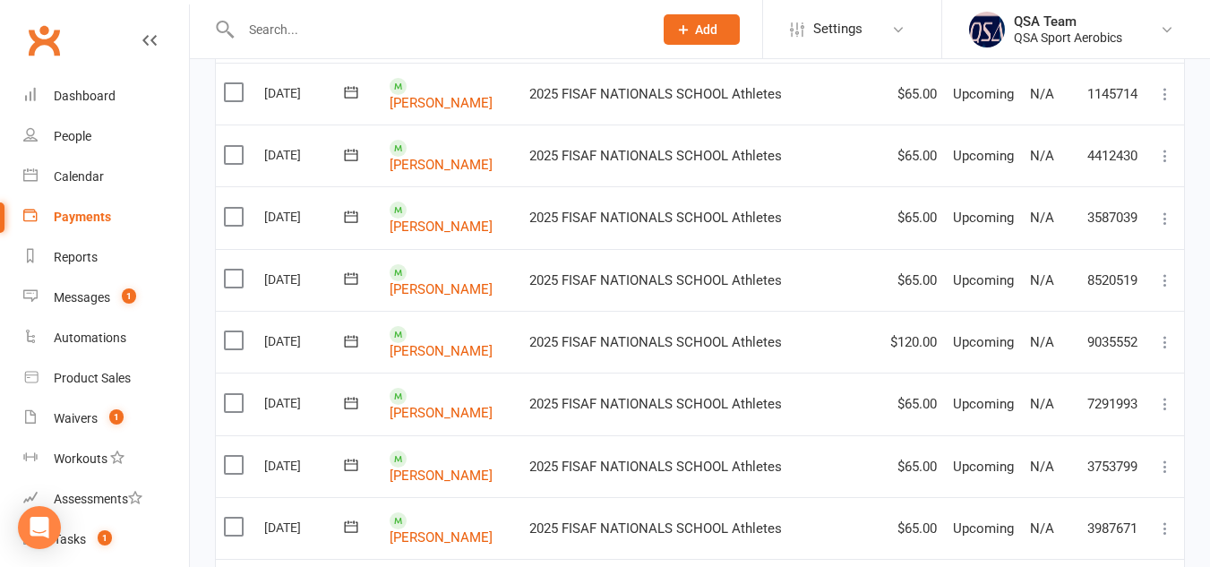
scroll to position [1605, 0]
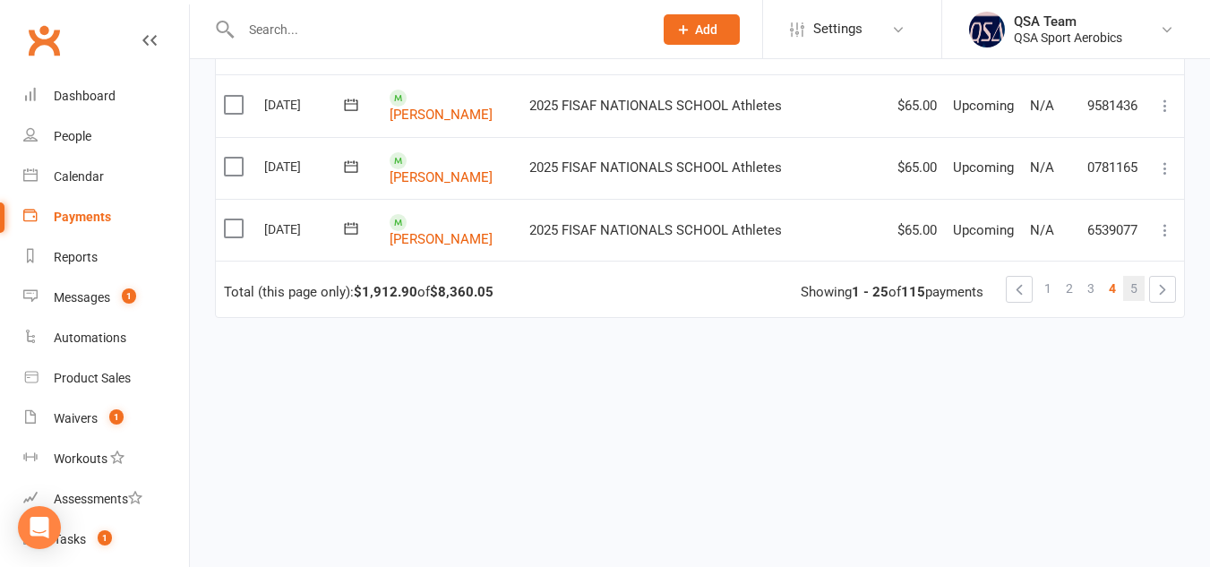
click at [1136, 276] on span "5" at bounding box center [1133, 288] width 7 height 25
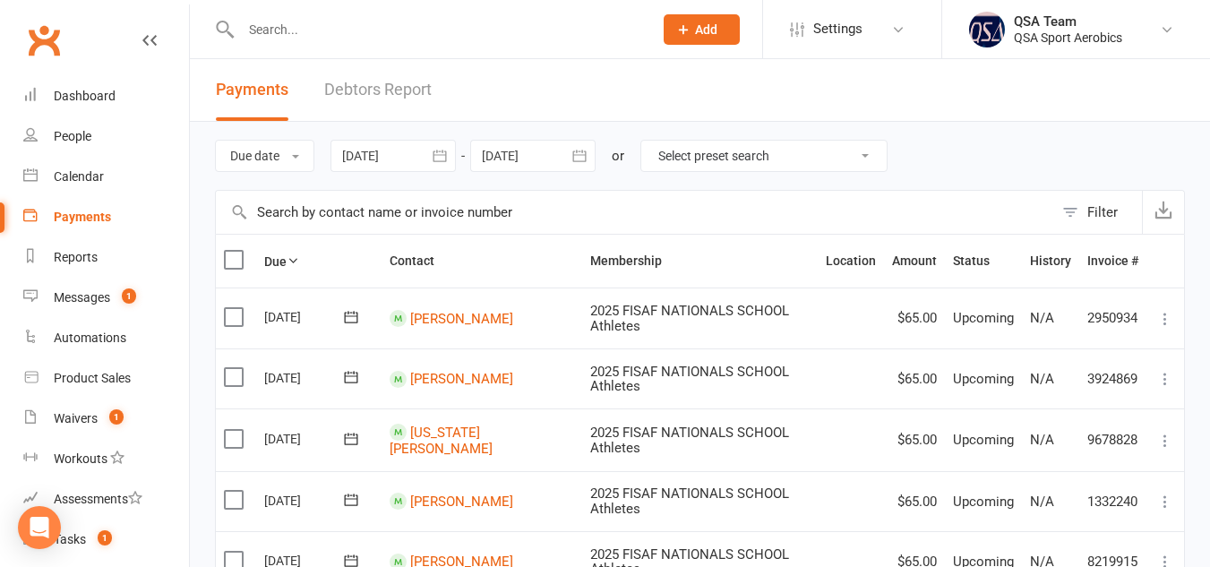
scroll to position [942, 0]
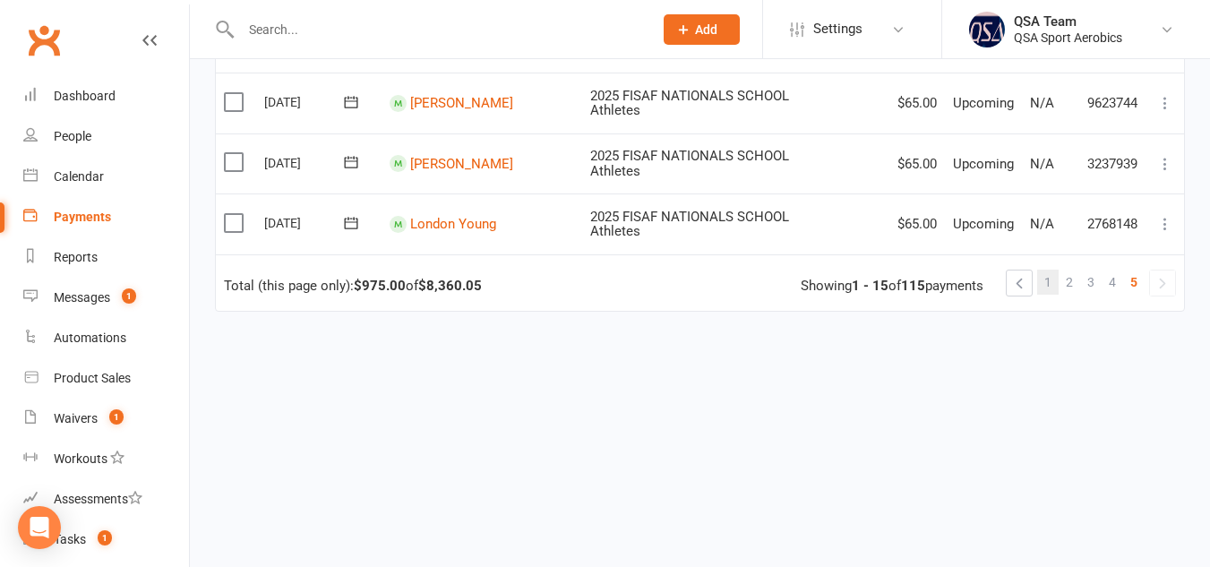
click at [1046, 279] on span "1" at bounding box center [1047, 282] width 7 height 25
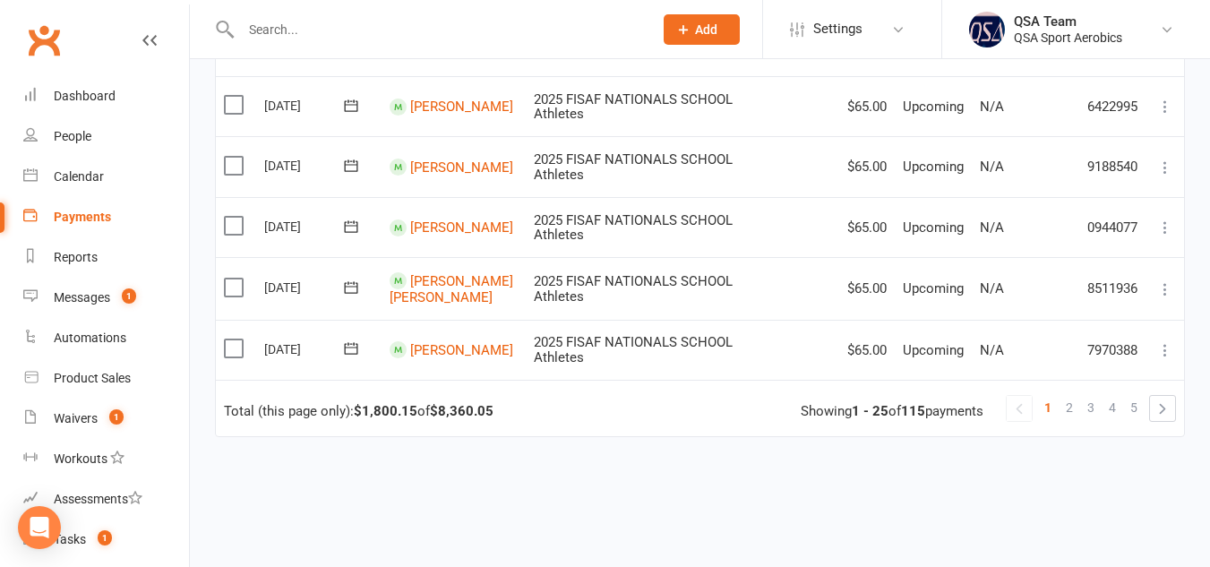
scroll to position [1497, 0]
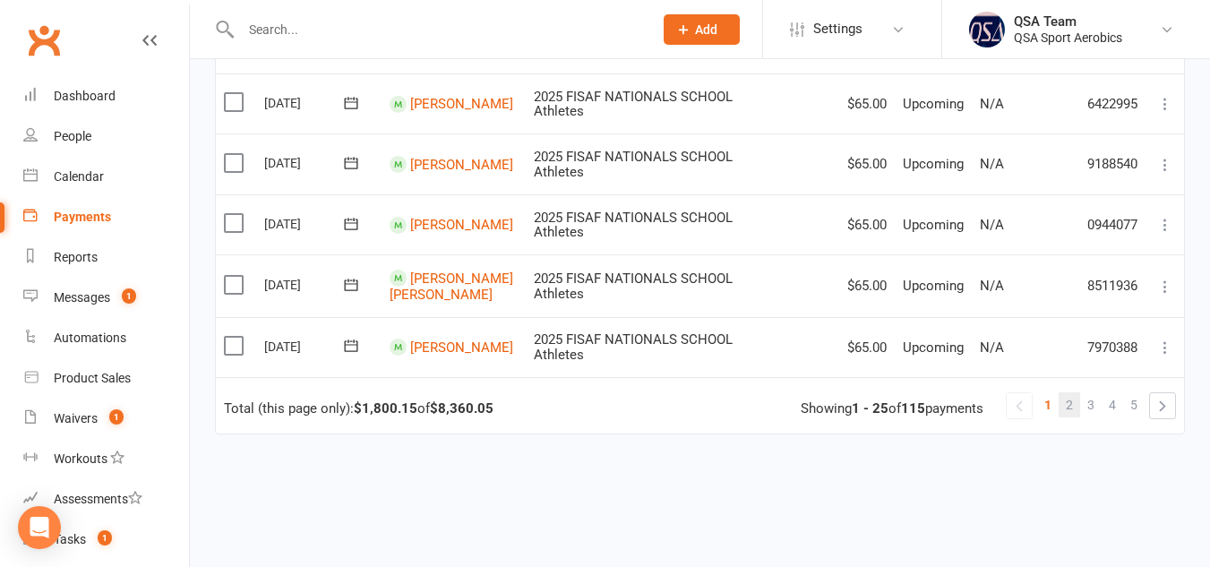
click at [1068, 413] on span "2" at bounding box center [1069, 404] width 7 height 25
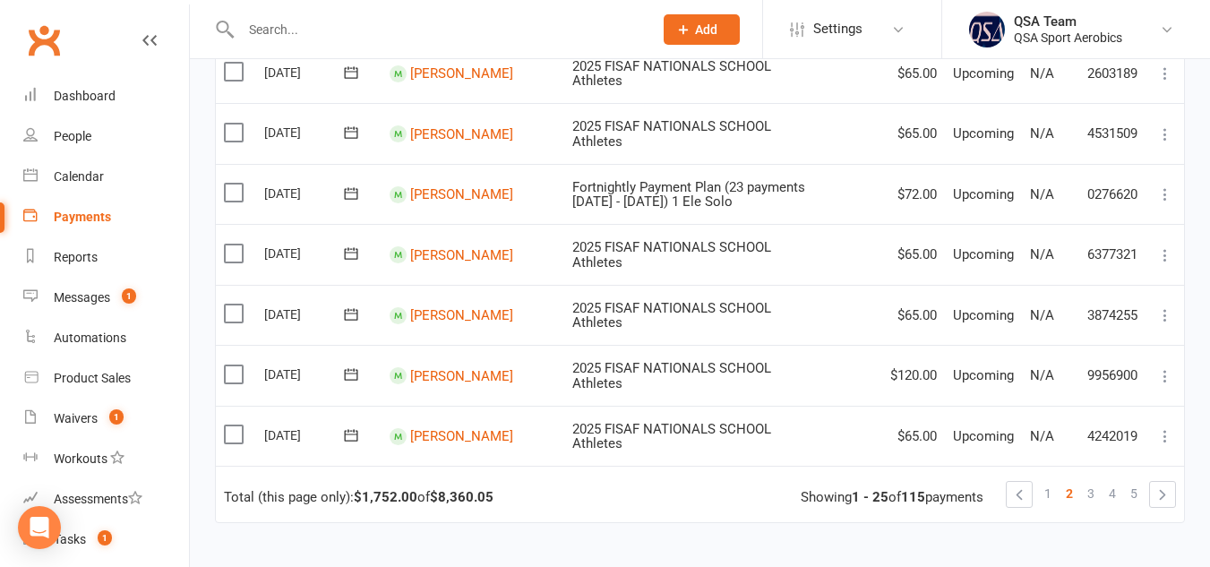
scroll to position [1338, 0]
click at [1090, 494] on span "3" at bounding box center [1090, 491] width 7 height 25
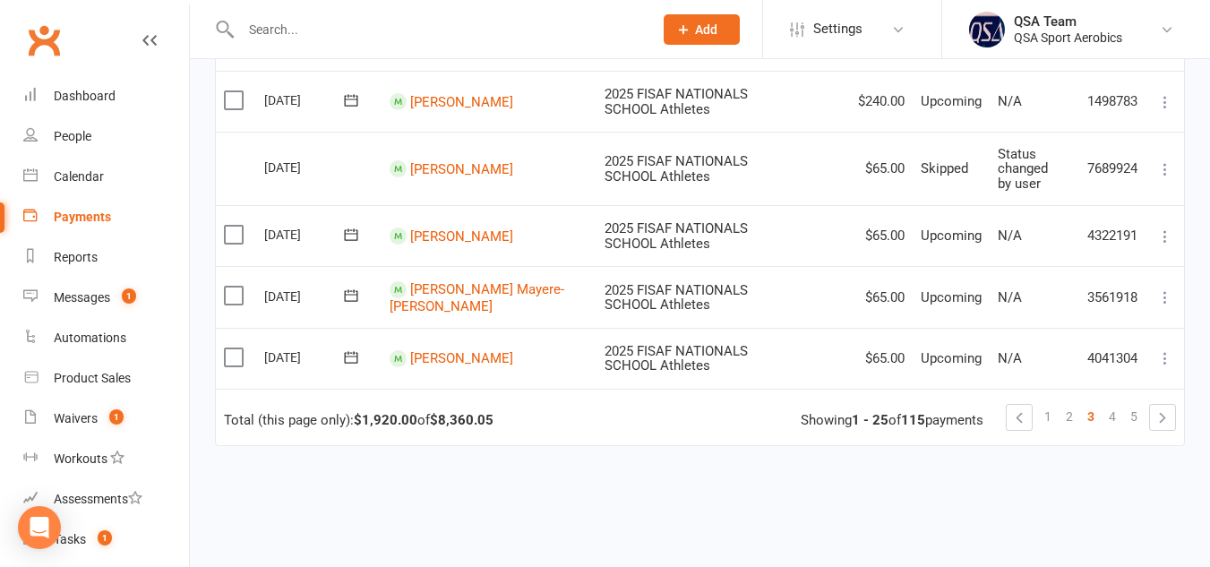
scroll to position [1431, 0]
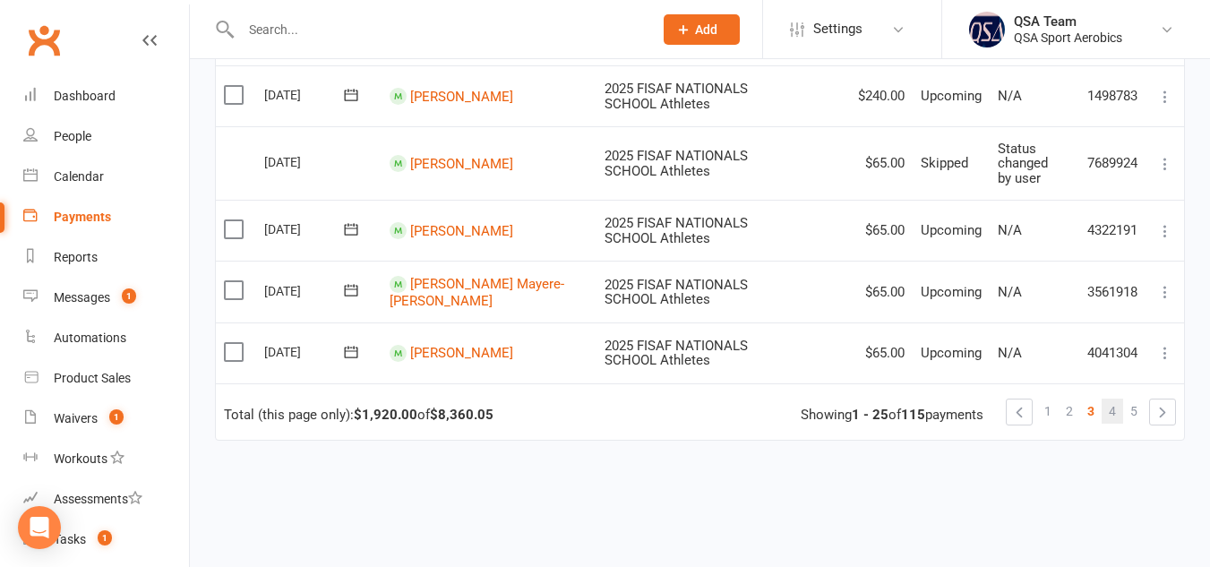
click at [1109, 411] on span "4" at bounding box center [1112, 411] width 7 height 25
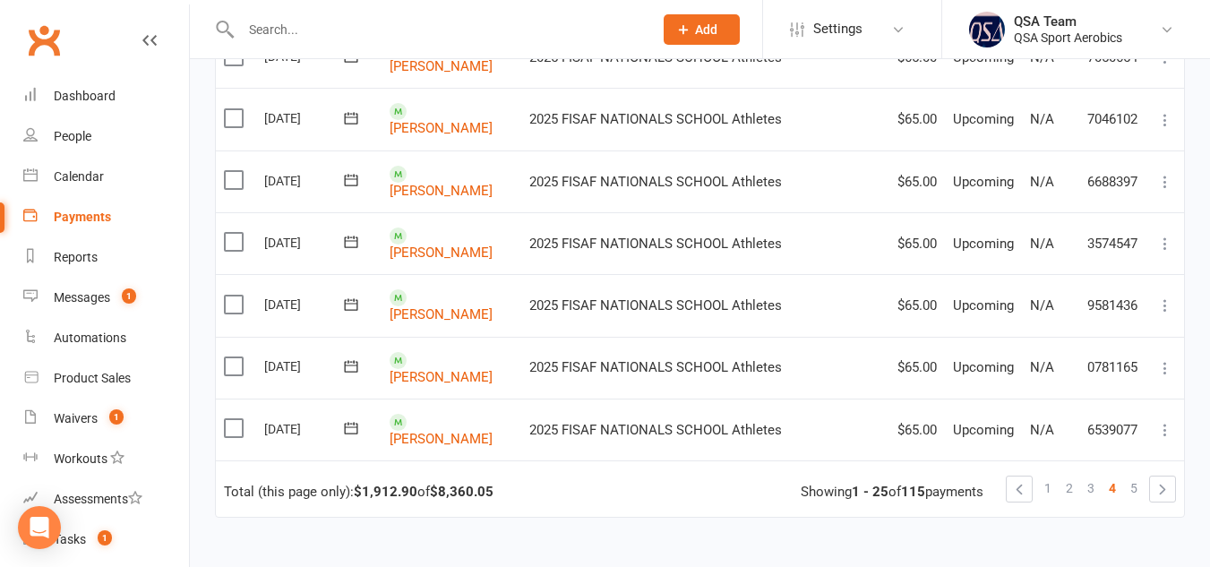
scroll to position [1462, 0]
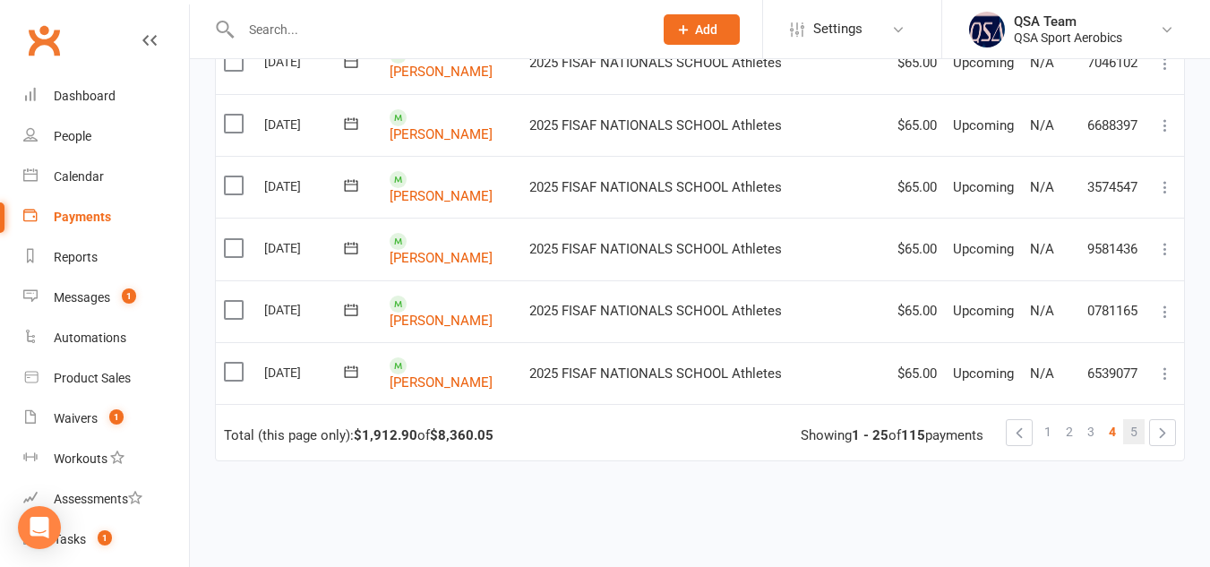
click at [1132, 427] on span "5" at bounding box center [1133, 431] width 7 height 25
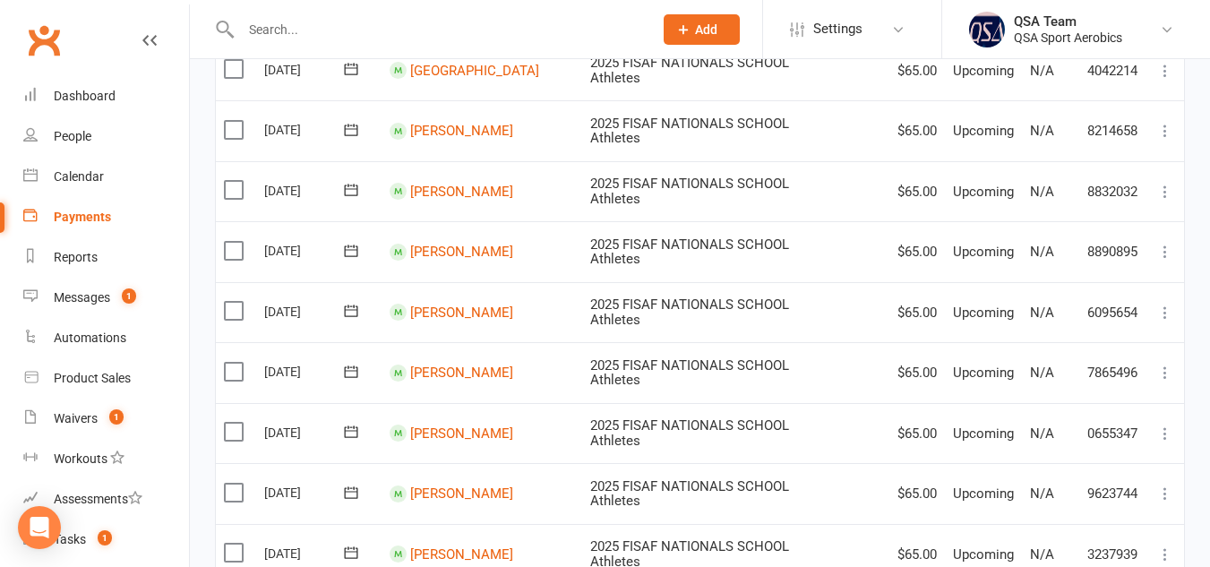
scroll to position [942, 0]
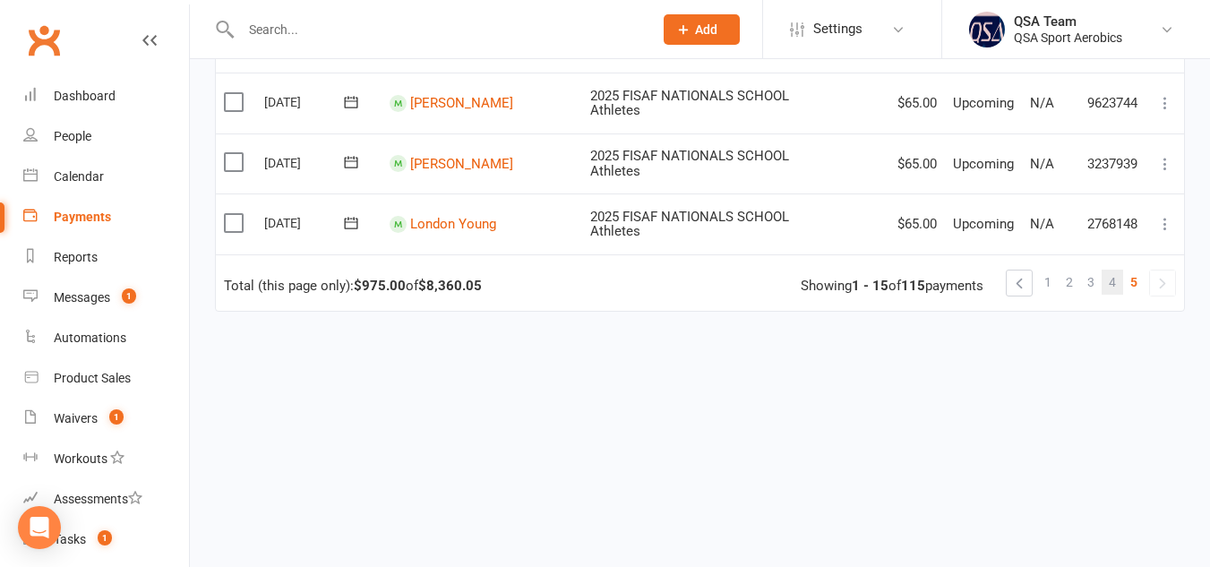
click at [1115, 281] on span "4" at bounding box center [1112, 282] width 7 height 25
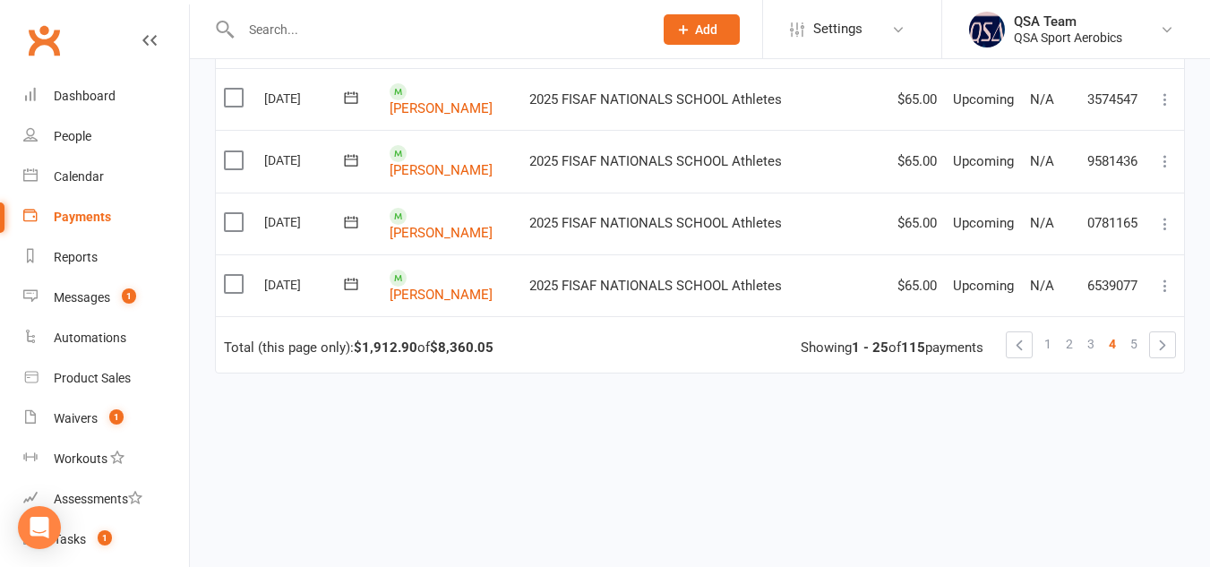
scroll to position [1605, 0]
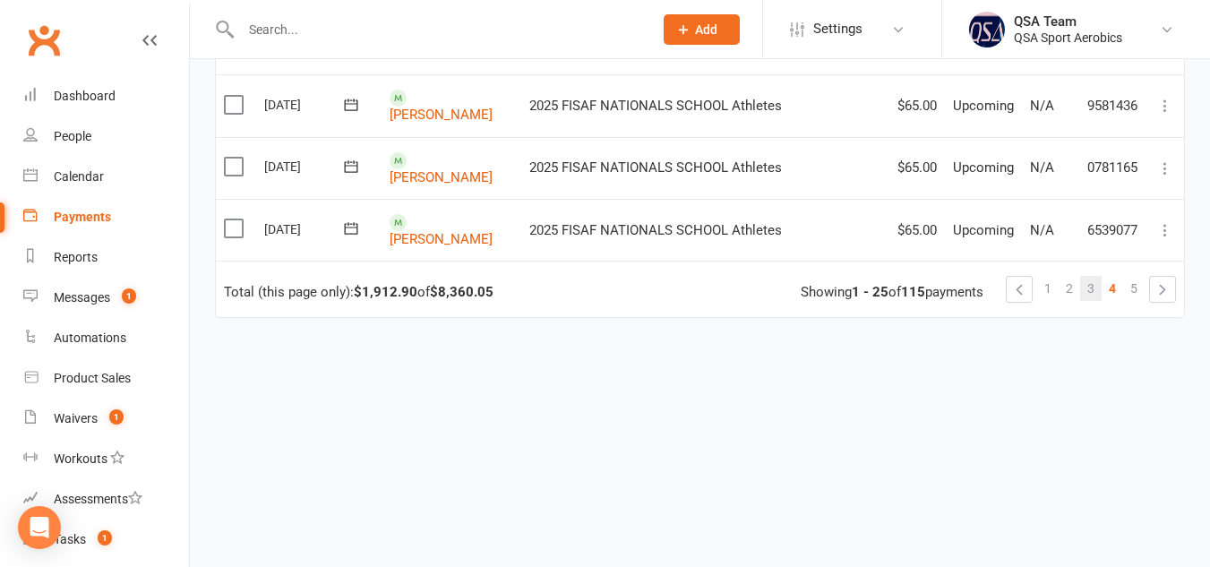
click at [1081, 286] on link "3" at bounding box center [1090, 288] width 21 height 25
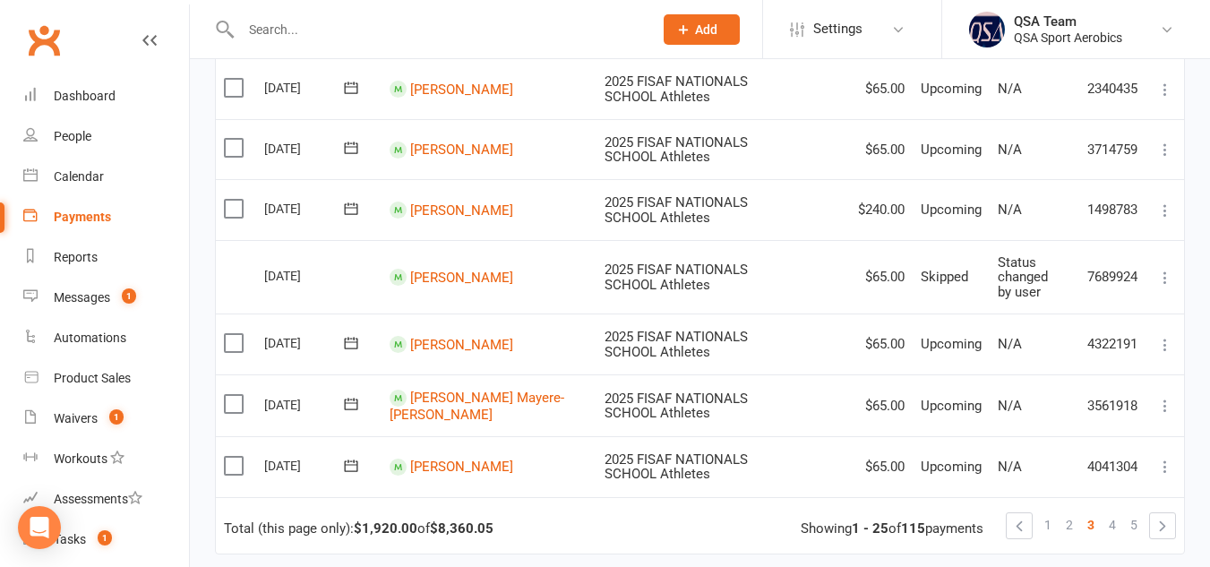
scroll to position [1563, 0]
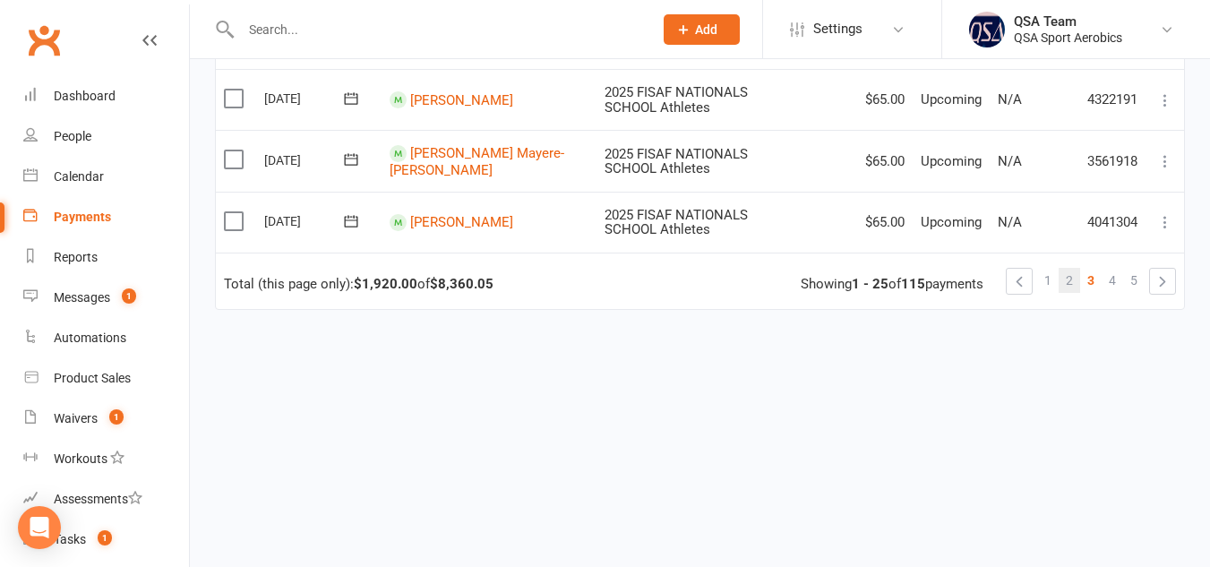
click at [1070, 279] on span "2" at bounding box center [1069, 280] width 7 height 25
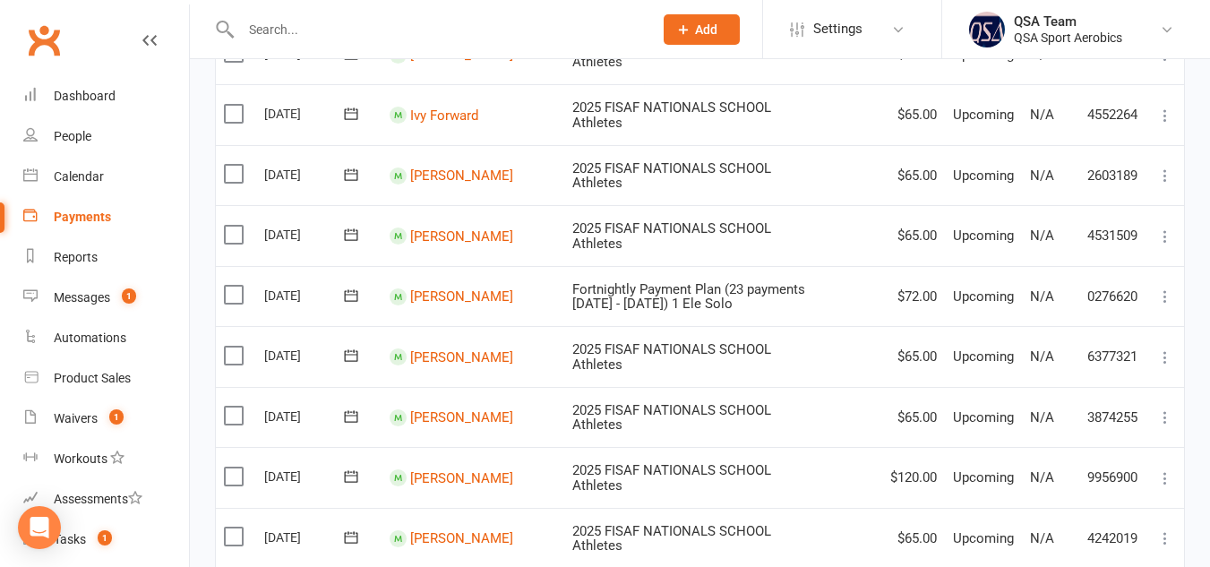
scroll to position [1553, 0]
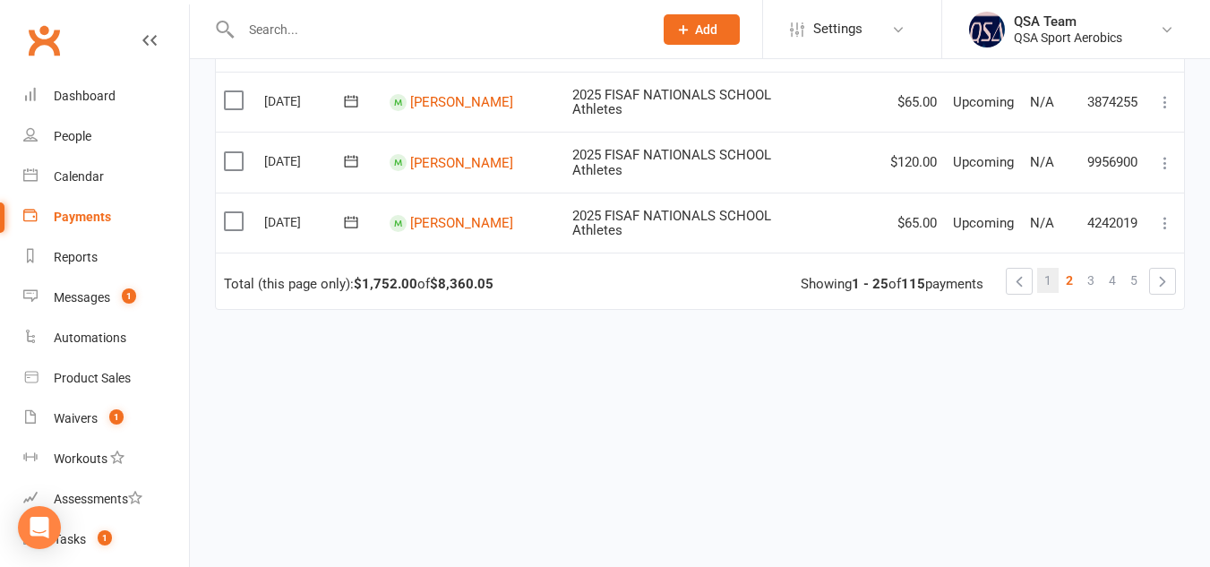
click at [1045, 290] on span "1" at bounding box center [1047, 280] width 7 height 25
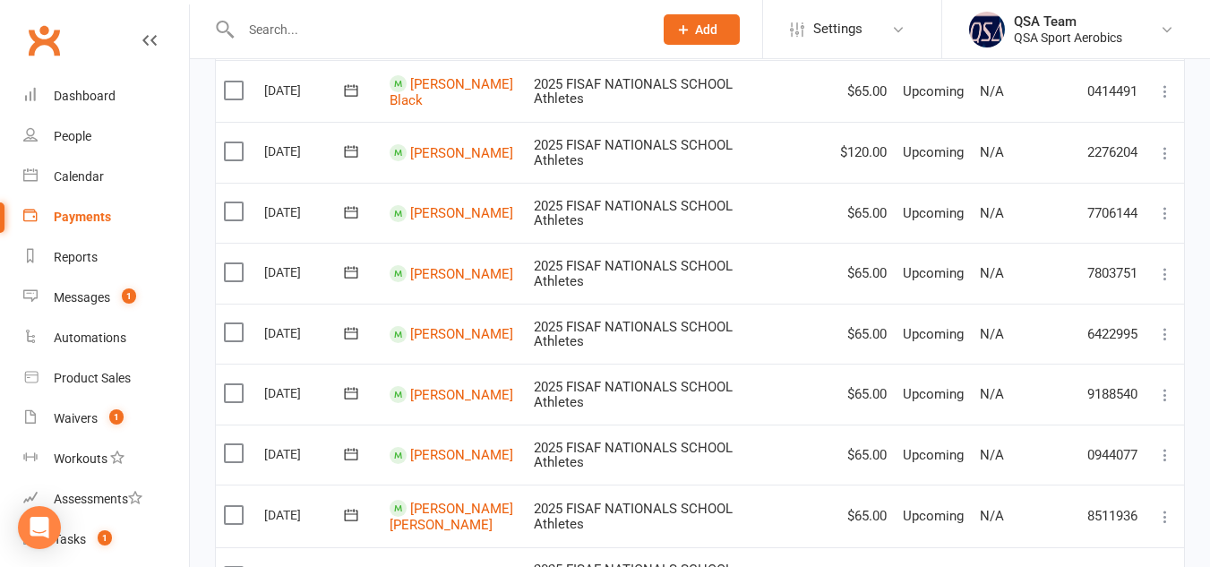
scroll to position [1628, 0]
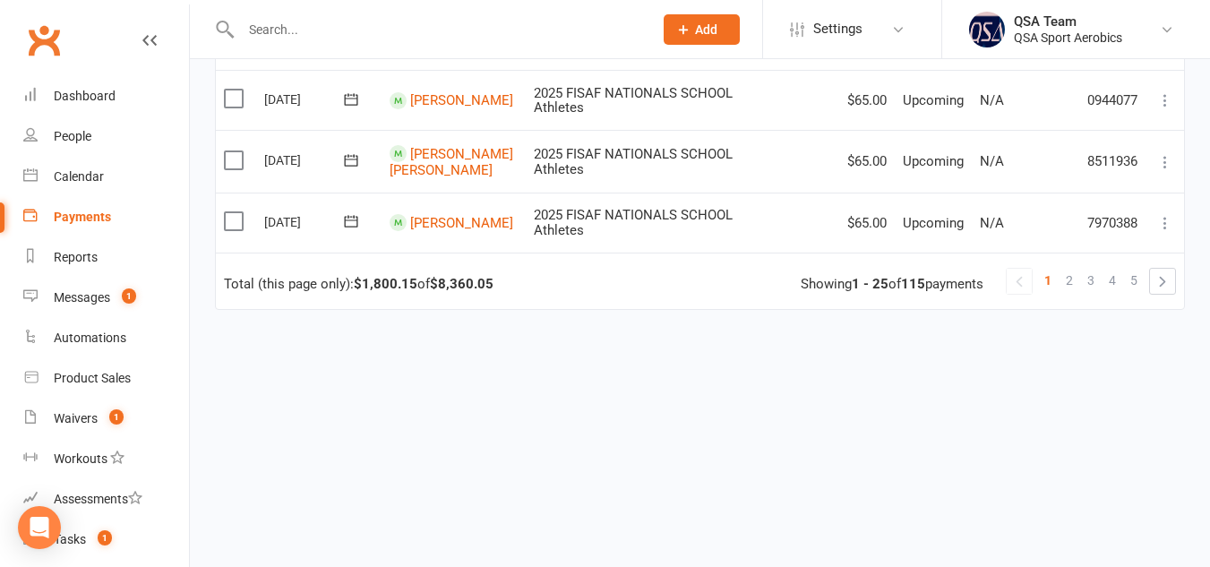
click at [344, 22] on input "text" at bounding box center [438, 29] width 405 height 25
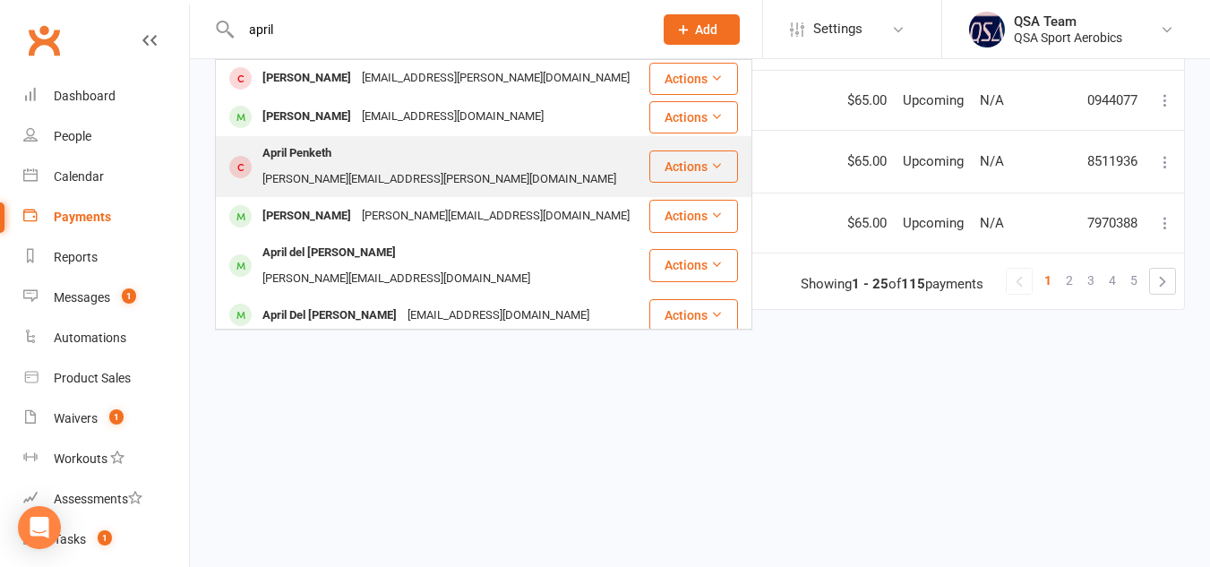
scroll to position [40, 0]
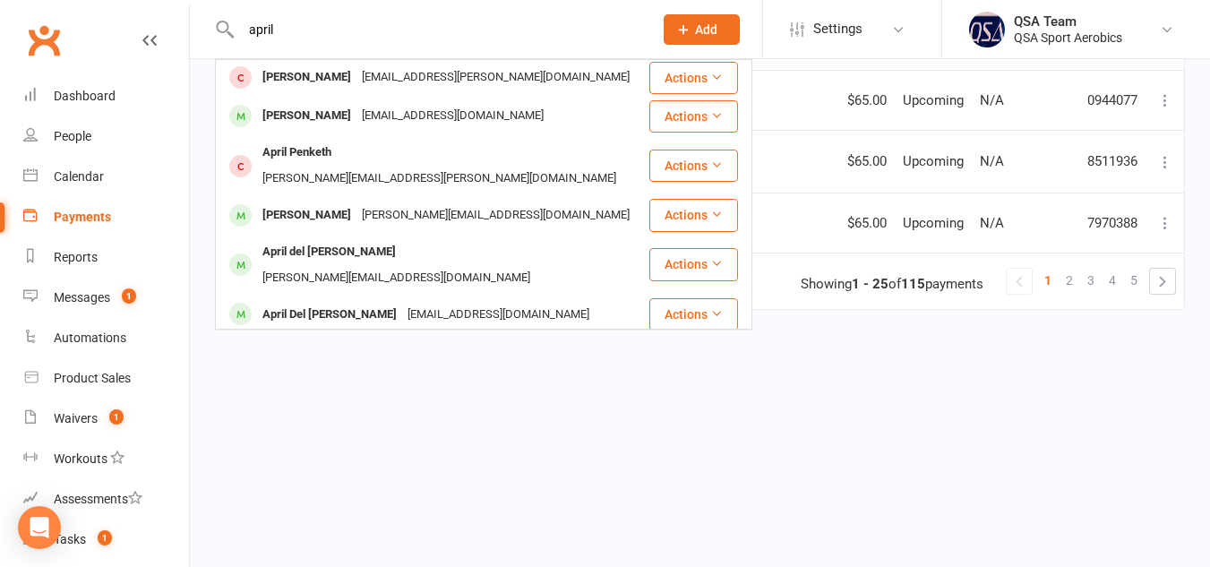
type input "april"
